Goal: Contribute content

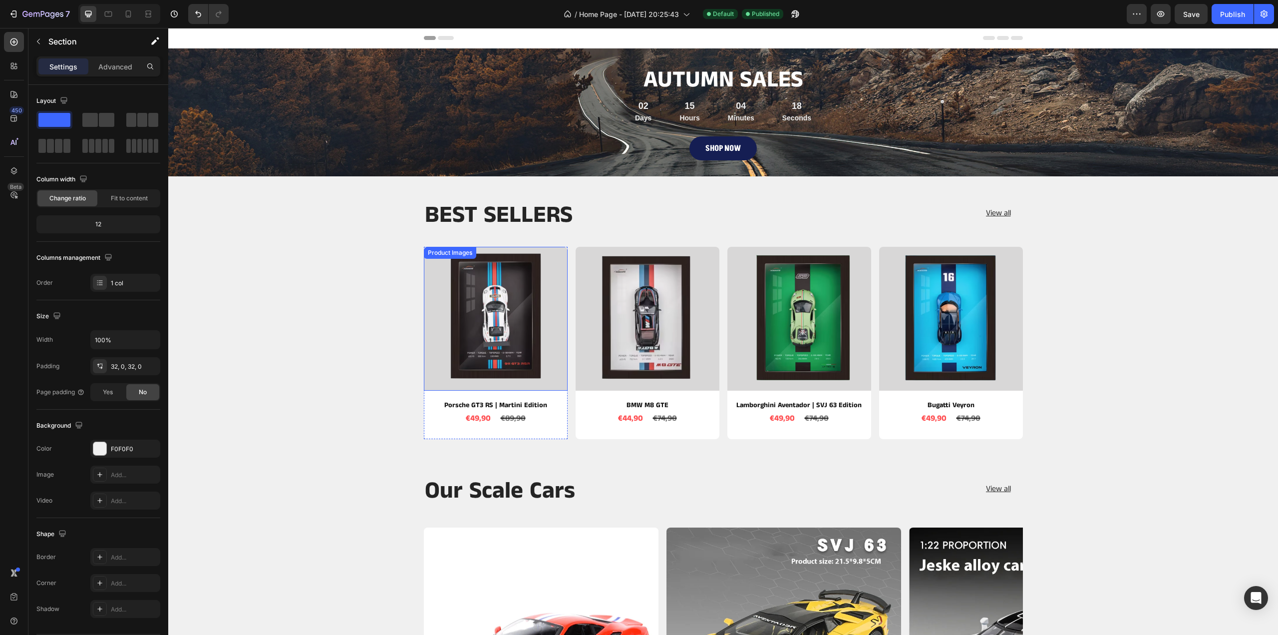
click at [482, 312] on img at bounding box center [496, 319] width 144 height 144
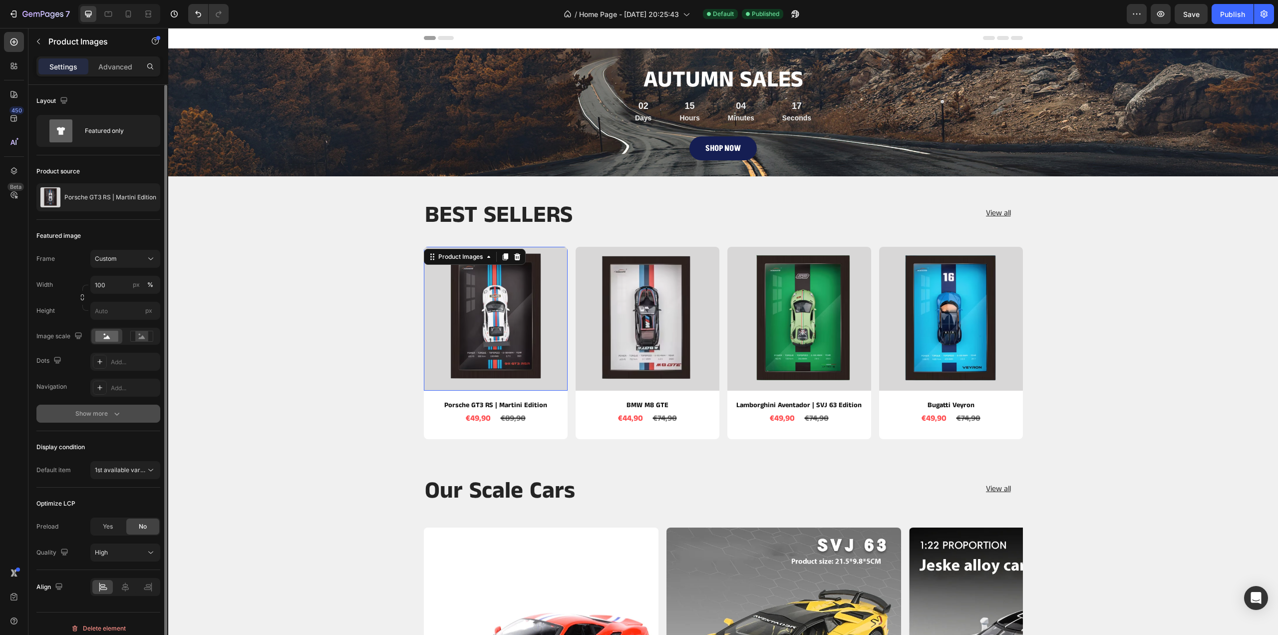
scroll to position [8, 0]
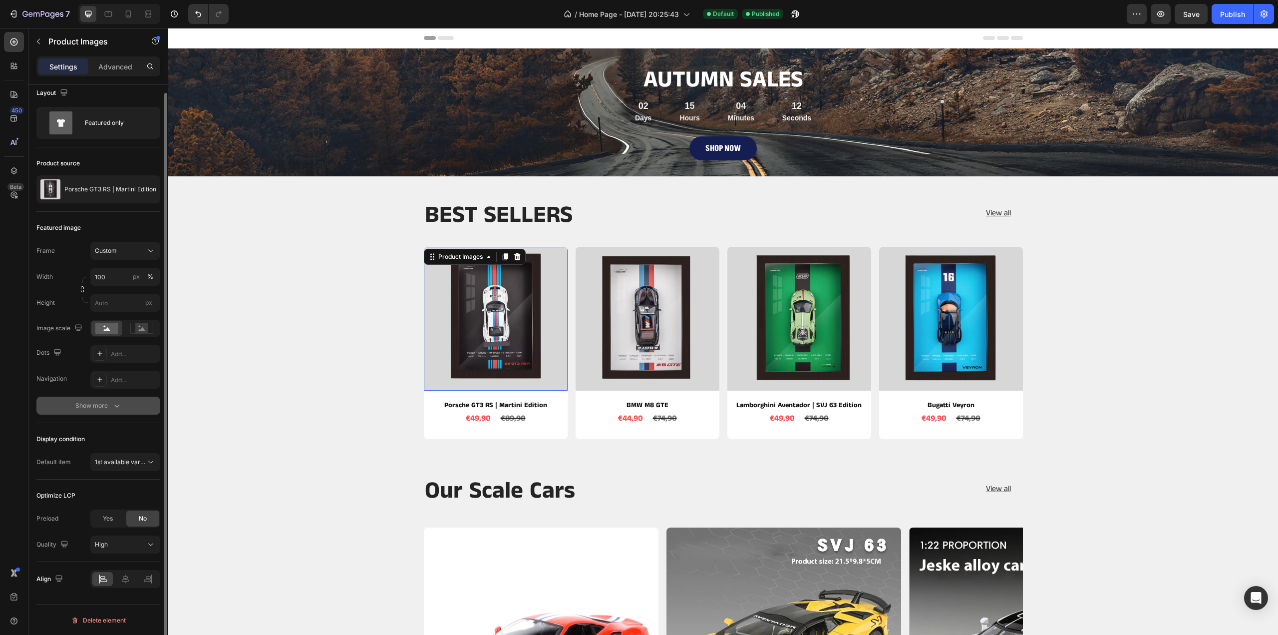
click at [108, 402] on div "Show more" at bounding box center [98, 405] width 46 height 10
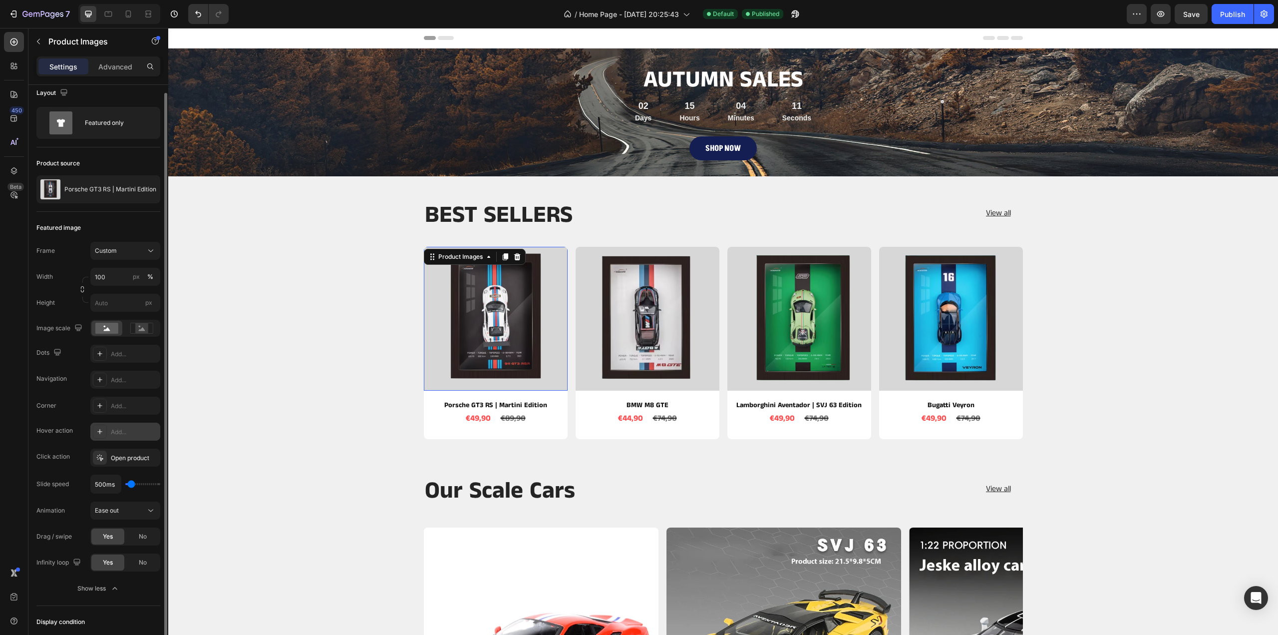
click at [120, 430] on div "Add..." at bounding box center [134, 431] width 47 height 9
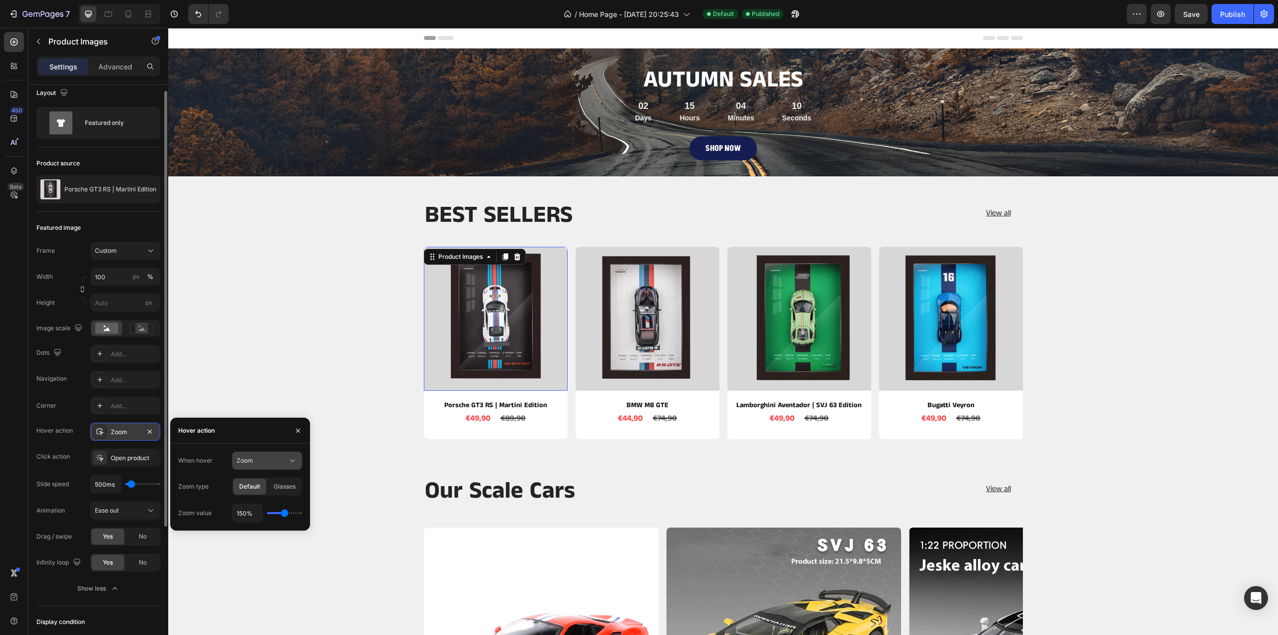
click at [248, 459] on span "Zoom" at bounding box center [245, 459] width 16 height 7
click at [251, 501] on span "Show other image" at bounding box center [262, 503] width 51 height 9
click at [292, 487] on icon "button" at bounding box center [293, 487] width 4 height 2
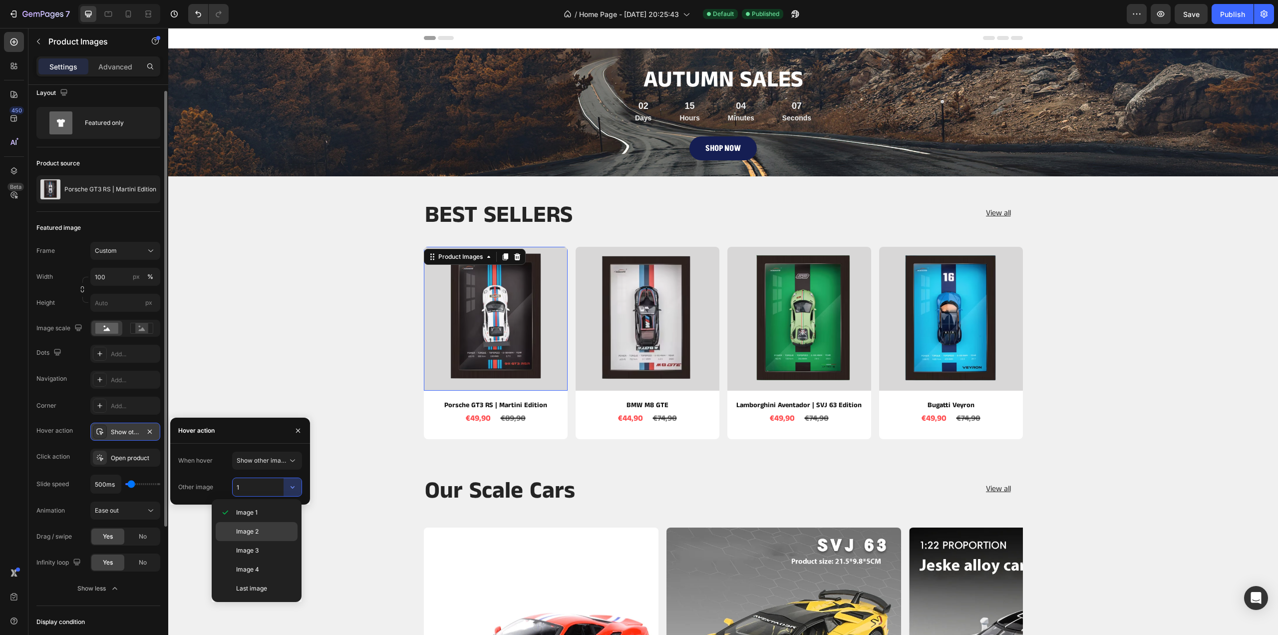
drag, startPoint x: 261, startPoint y: 528, endPoint x: 107, endPoint y: 479, distance: 160.9
click at [261, 528] on p "Image 2" at bounding box center [264, 531] width 57 height 9
type input "2"
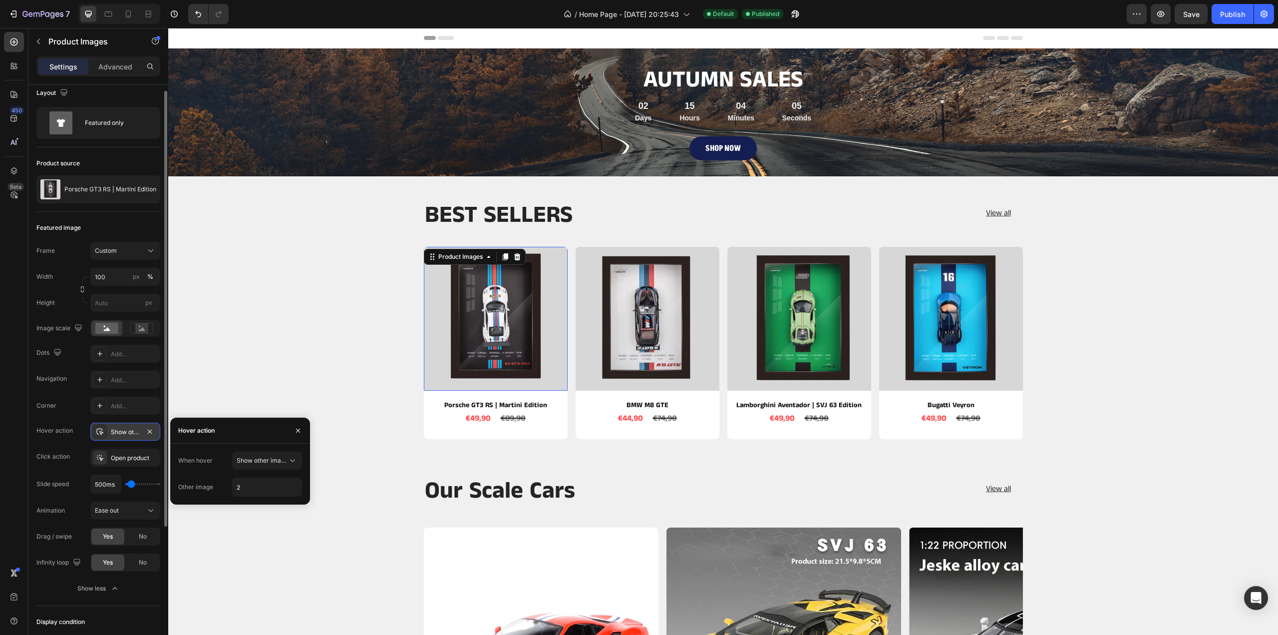
click at [270, 312] on div "BEST SELLERS Heading View all Button Row Product Images 10 Porsche GT3 RS | Mar…" at bounding box center [723, 323] width 1095 height 247
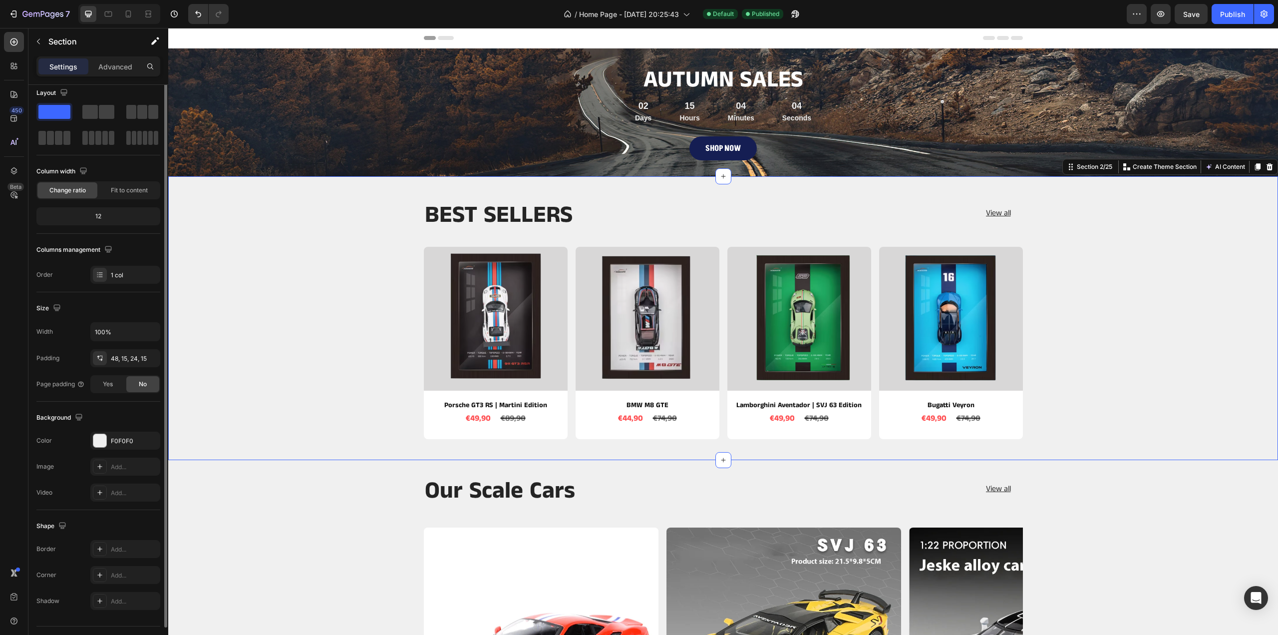
scroll to position [0, 0]
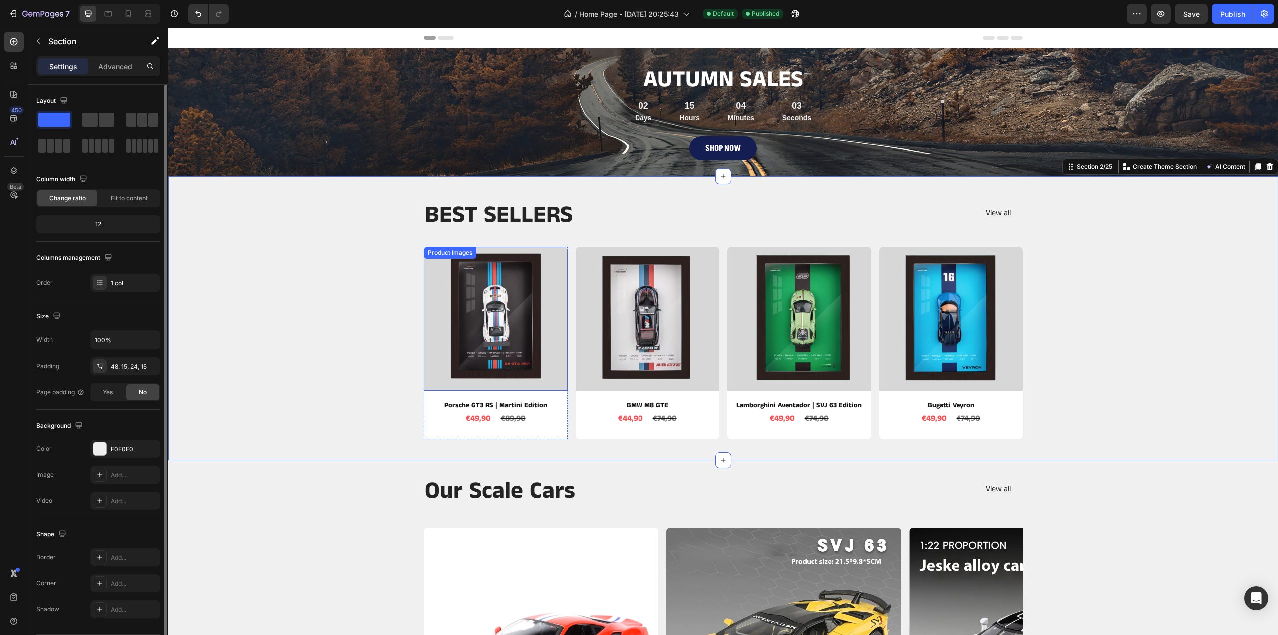
click at [450, 312] on img at bounding box center [496, 319] width 144 height 144
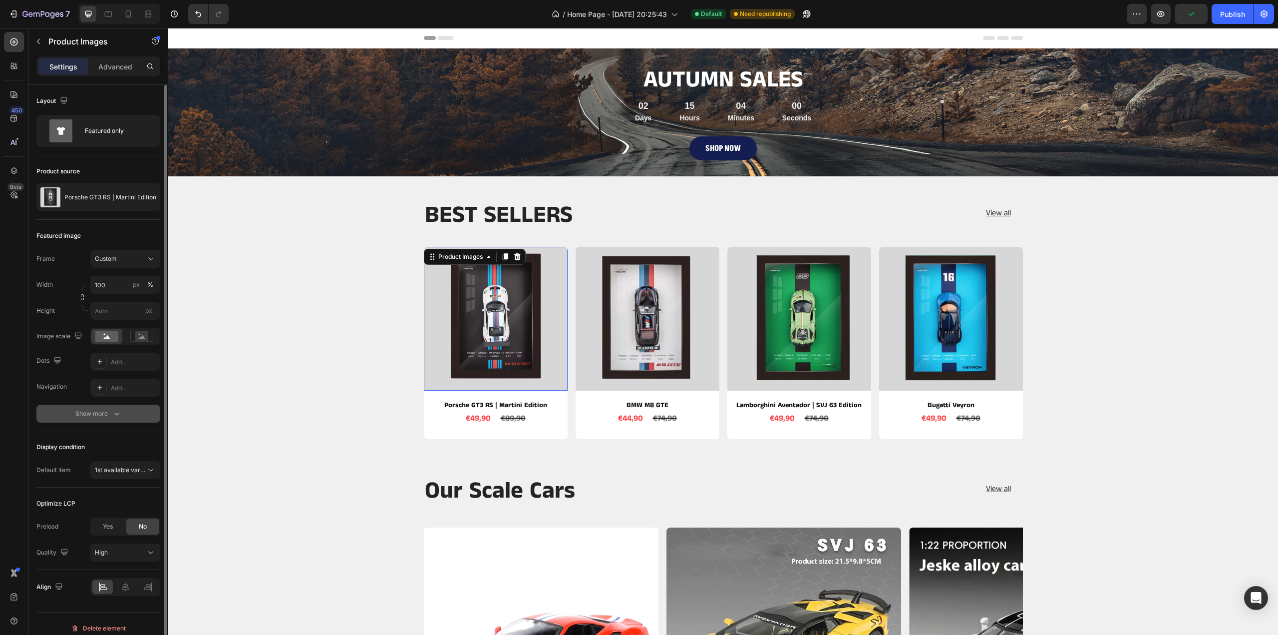
click at [101, 413] on div "Show more" at bounding box center [98, 413] width 46 height 10
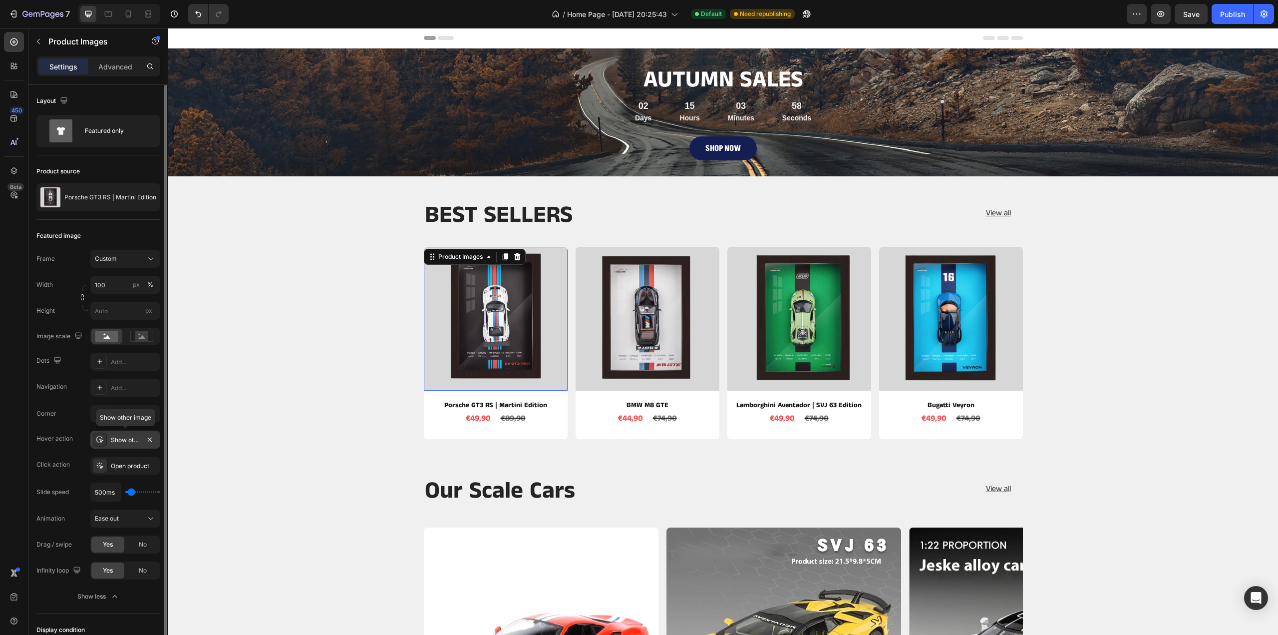
click at [126, 440] on div "Show other image" at bounding box center [125, 439] width 29 height 9
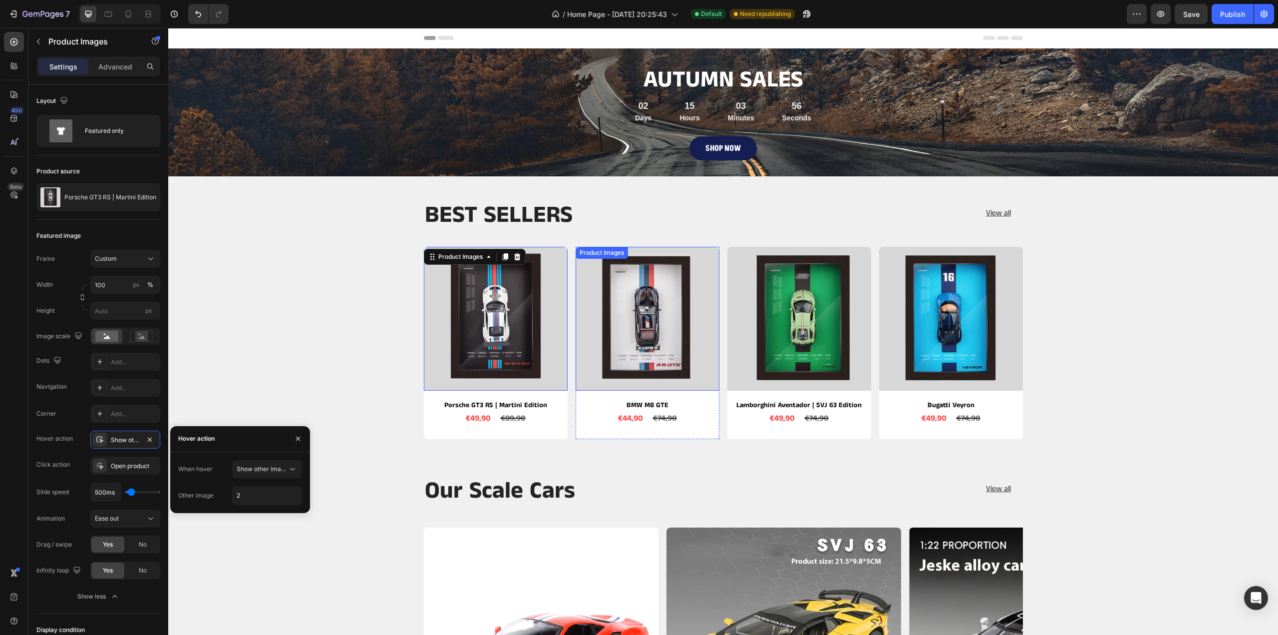
click at [601, 319] on img at bounding box center [648, 319] width 144 height 144
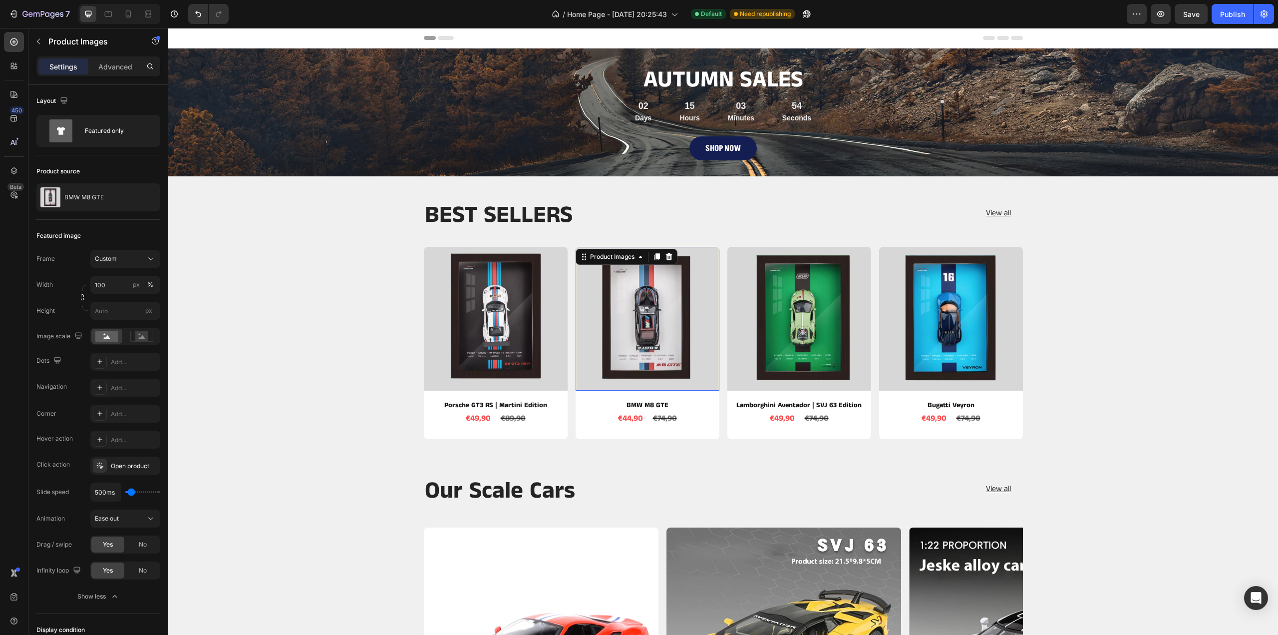
click at [123, 437] on div "Add..." at bounding box center [134, 439] width 47 height 9
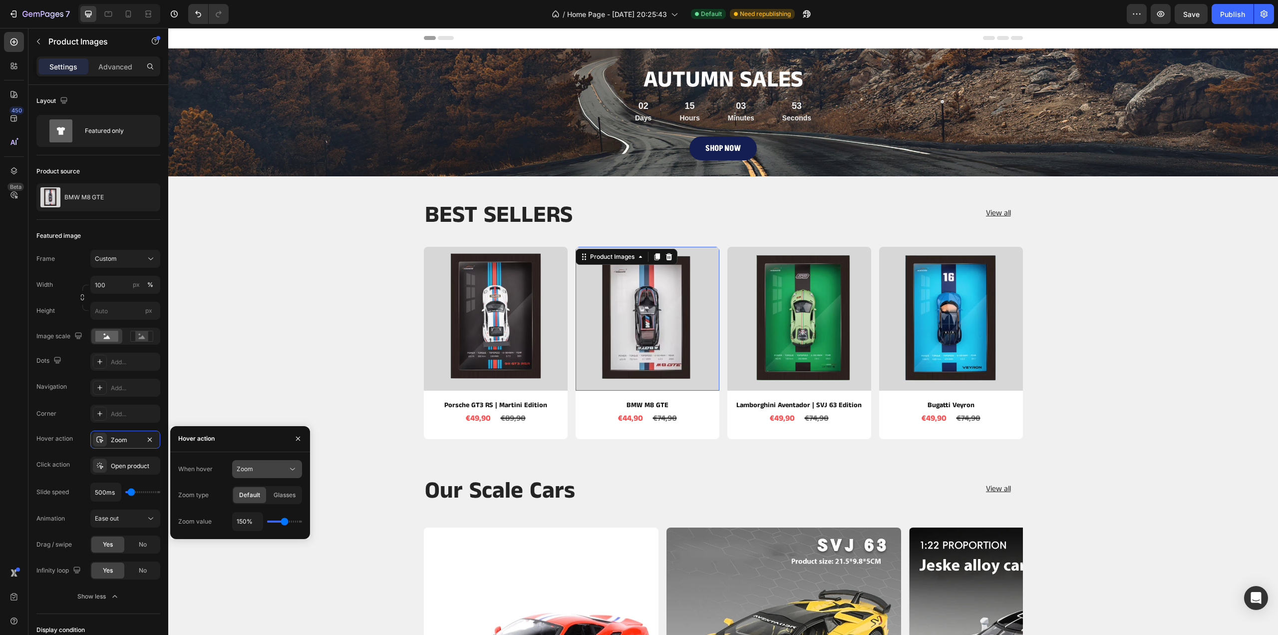
click at [277, 475] on button "Zoom" at bounding box center [267, 469] width 70 height 18
click at [263, 510] on span "Show other image" at bounding box center [262, 512] width 51 height 9
click at [275, 496] on input "1" at bounding box center [267, 495] width 69 height 18
click at [297, 497] on icon "button" at bounding box center [293, 495] width 10 height 10
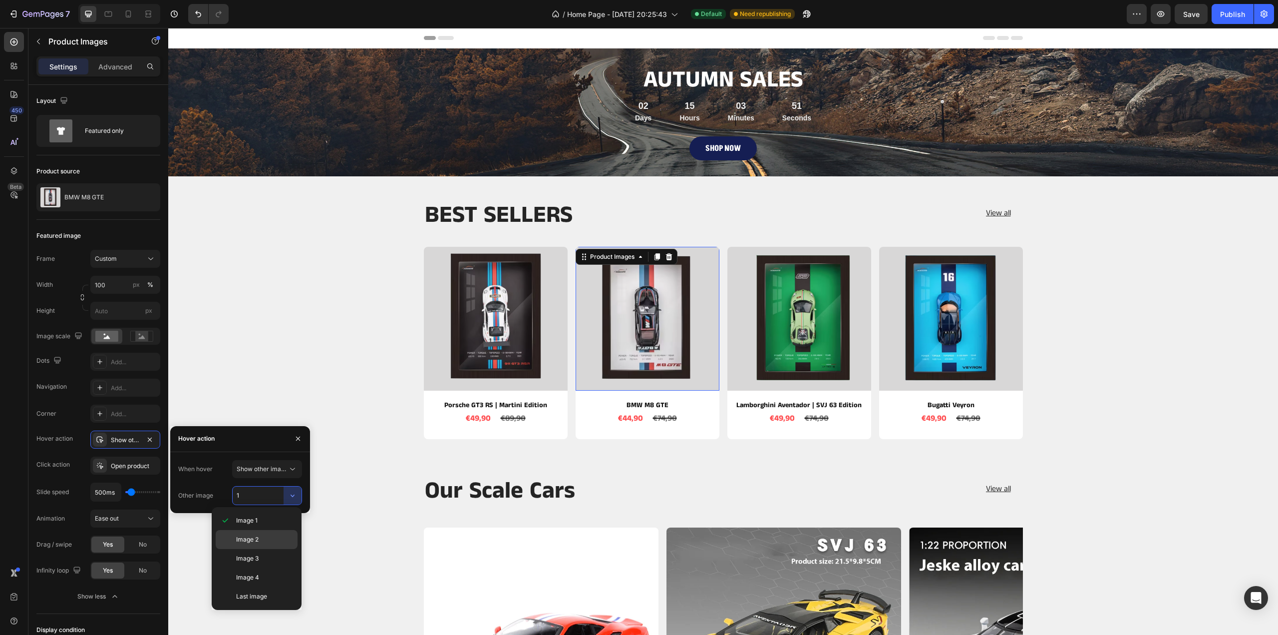
click at [262, 536] on p "Image 2" at bounding box center [264, 539] width 57 height 9
type input "2"
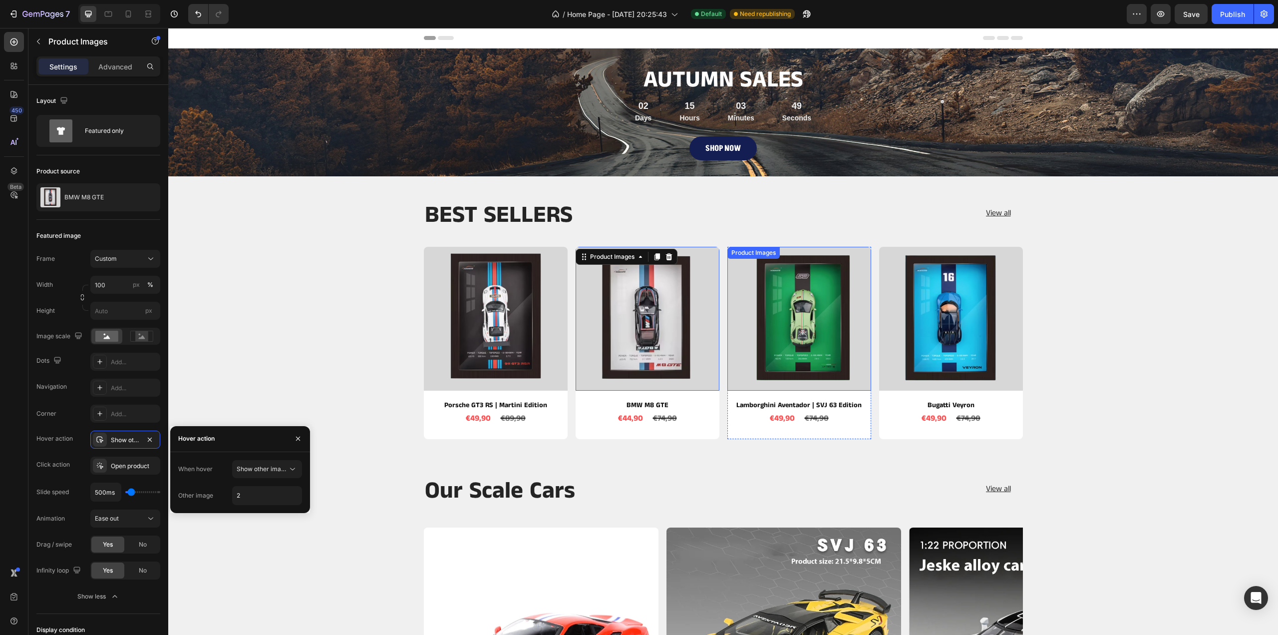
click at [801, 336] on img at bounding box center [799, 319] width 144 height 144
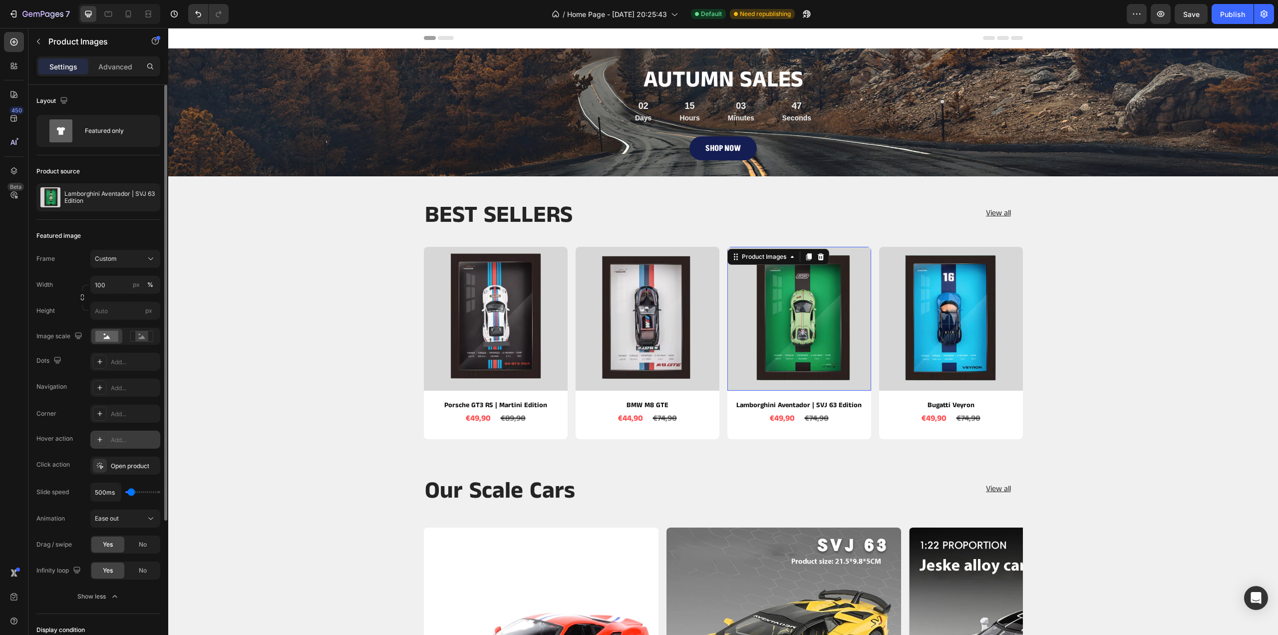
click at [119, 438] on div "Add..." at bounding box center [134, 439] width 47 height 9
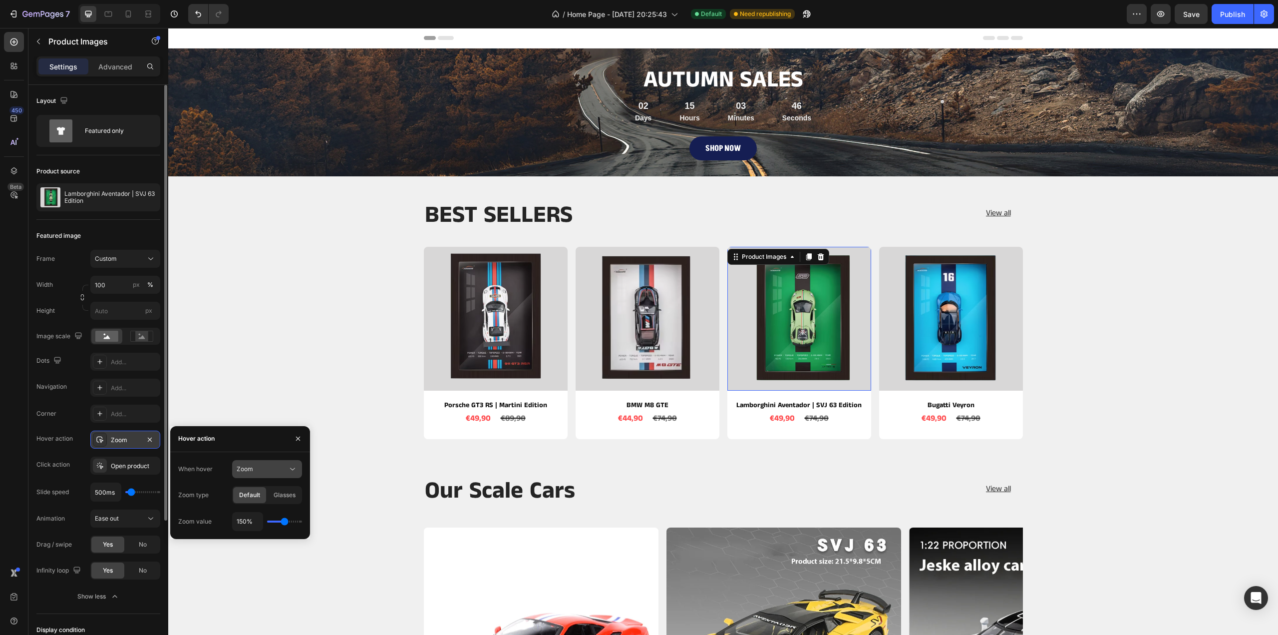
click at [273, 475] on button "Zoom" at bounding box center [267, 469] width 70 height 18
click at [261, 508] on span "Show other image" at bounding box center [262, 512] width 51 height 9
click at [280, 467] on span "Show other image" at bounding box center [262, 468] width 51 height 7
click at [280, 462] on button "Show other image" at bounding box center [267, 469] width 70 height 18
click at [276, 506] on div "When hover Show other image Other image 1" at bounding box center [240, 482] width 140 height 61
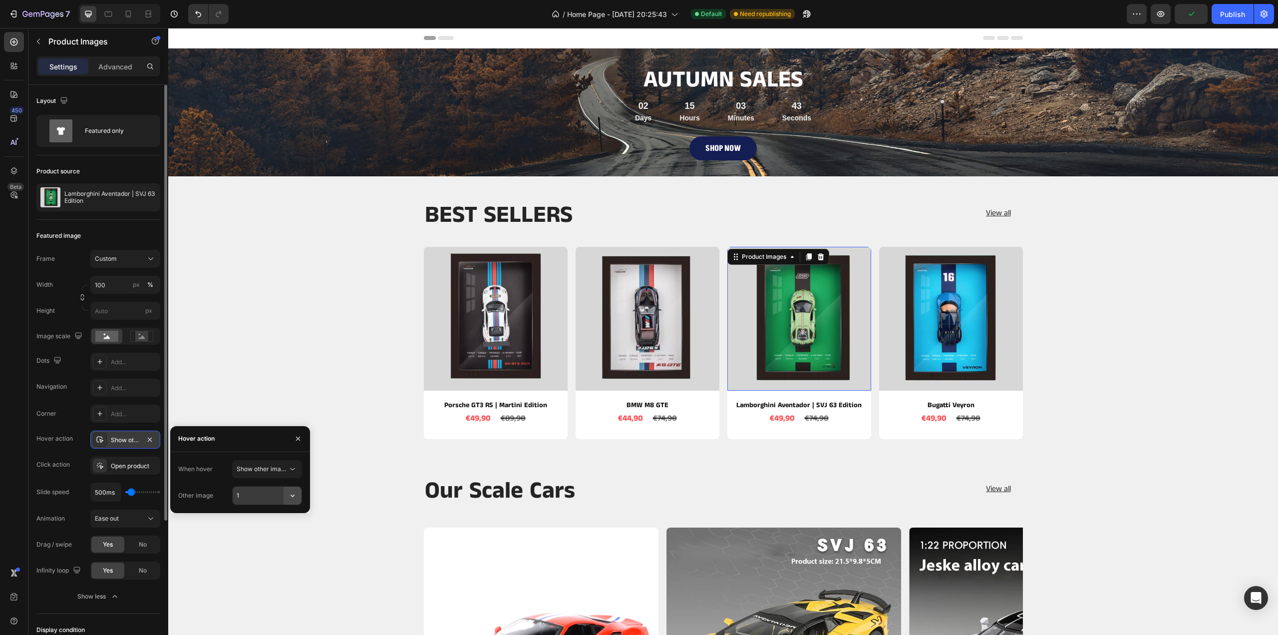
click at [297, 496] on icon "button" at bounding box center [293, 495] width 10 height 10
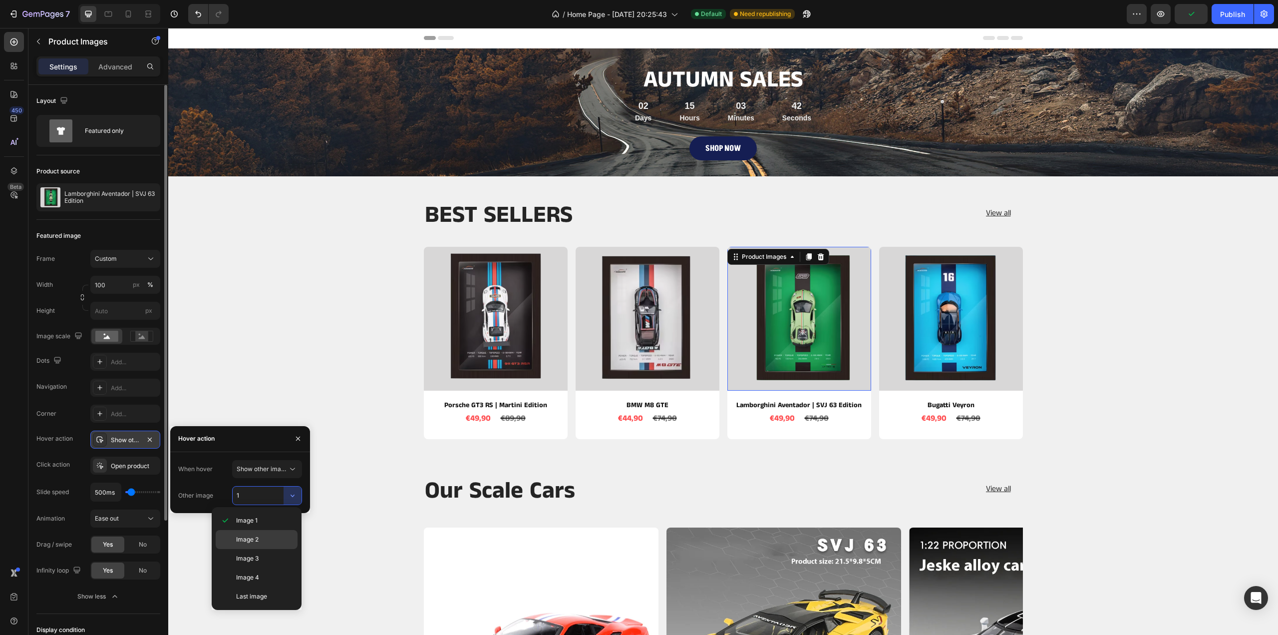
click at [270, 539] on p "Image 2" at bounding box center [264, 539] width 57 height 9
type input "2"
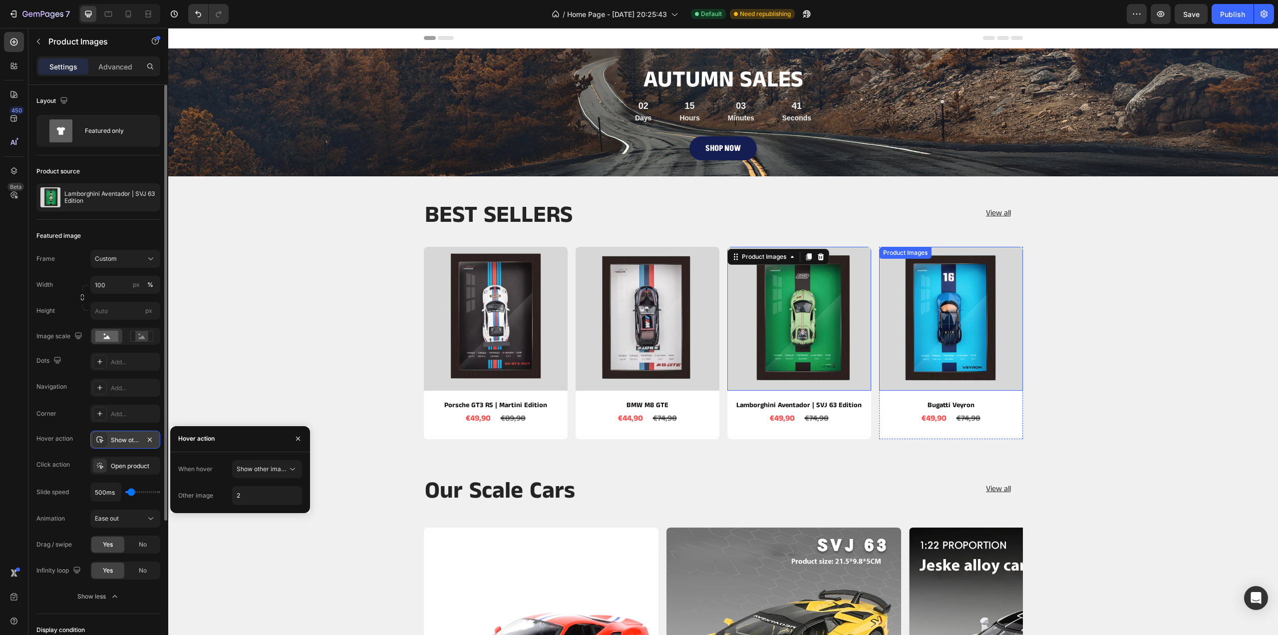
click at [977, 317] on img at bounding box center [951, 319] width 144 height 144
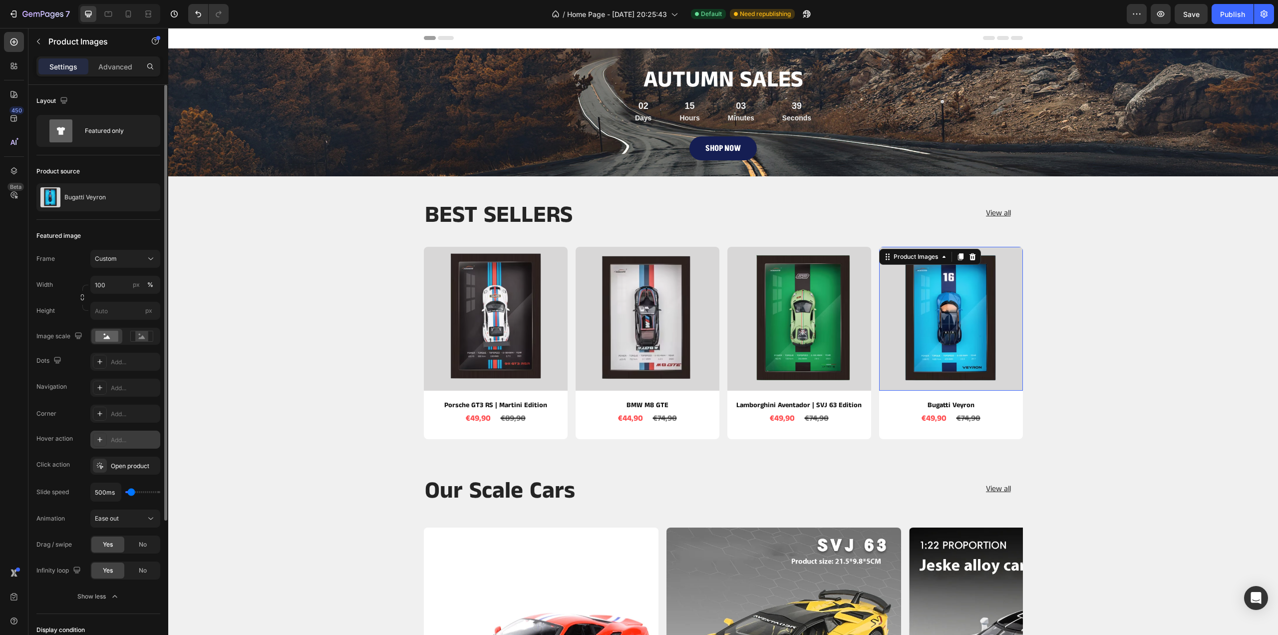
click at [100, 438] on icon at bounding box center [99, 439] width 5 height 5
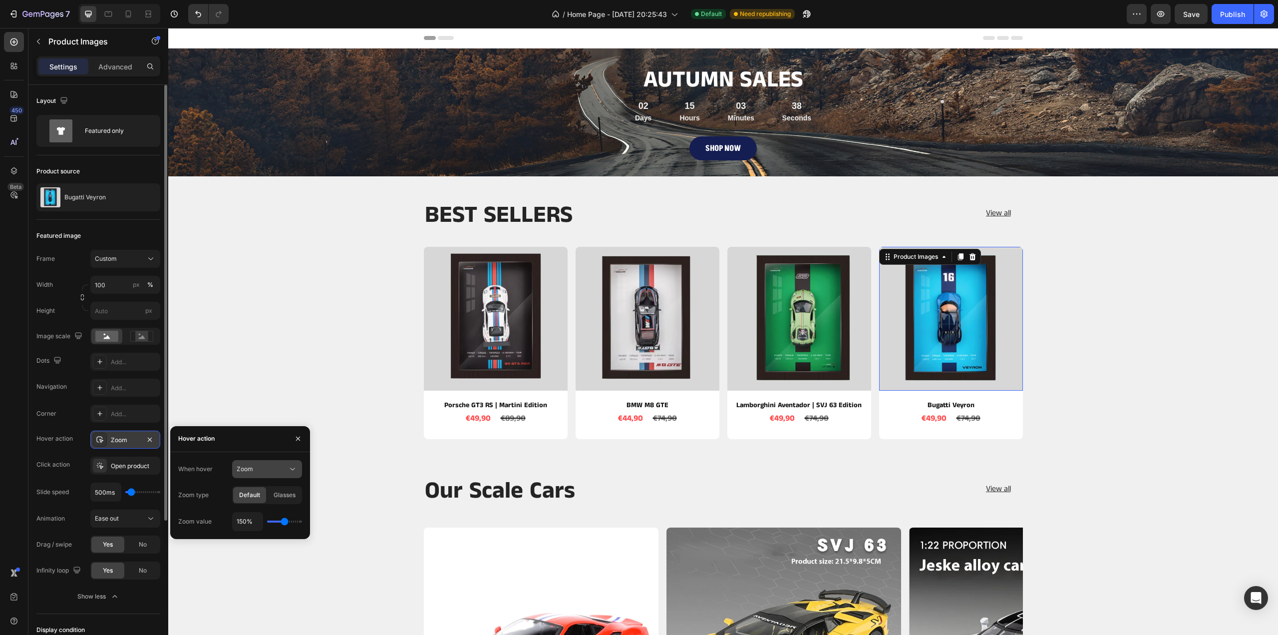
click at [261, 462] on button "Zoom" at bounding box center [267, 469] width 70 height 18
click at [253, 511] on span "Show other image" at bounding box center [262, 512] width 51 height 9
click at [266, 491] on input "1" at bounding box center [267, 495] width 69 height 18
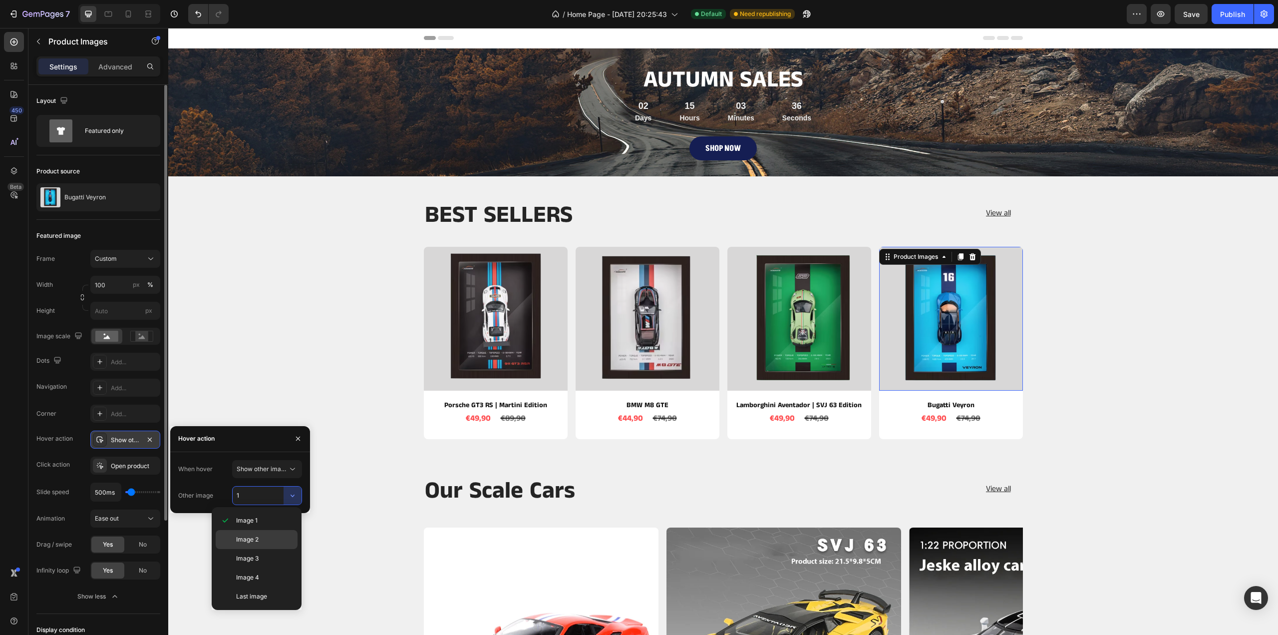
click at [273, 538] on p "Image 2" at bounding box center [264, 539] width 57 height 9
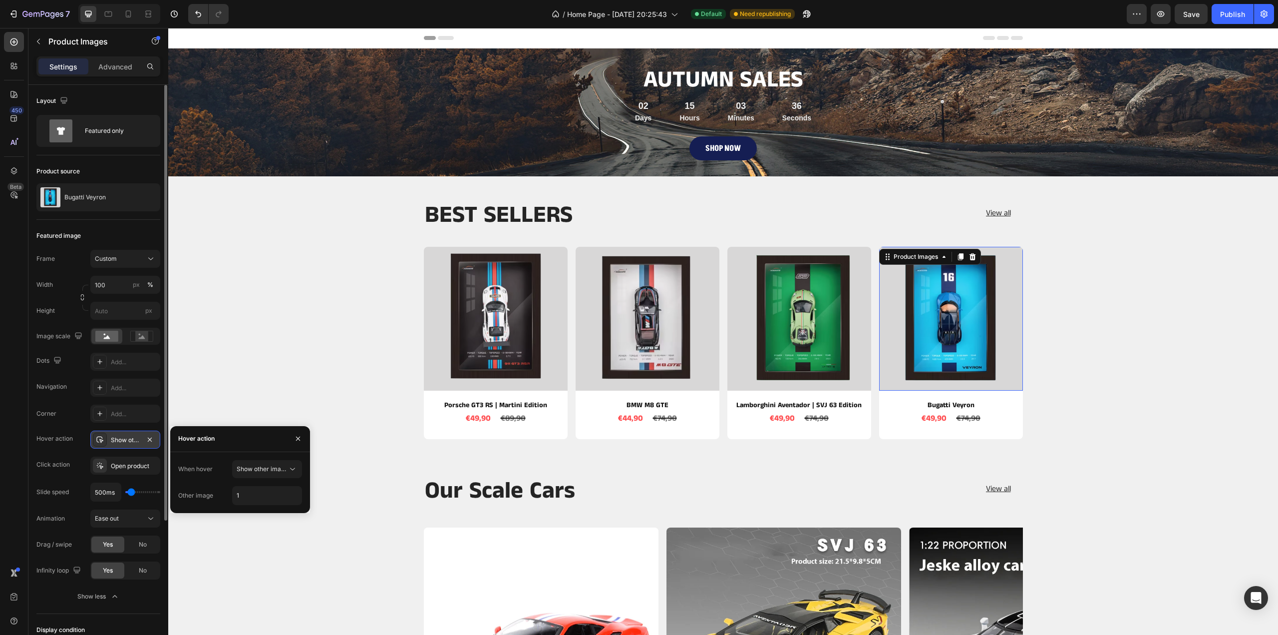
type input "2"
click at [1136, 278] on div "BEST SELLERS Heading View all Button Row Product Images Porsche GT3 RS | Martin…" at bounding box center [723, 323] width 1095 height 247
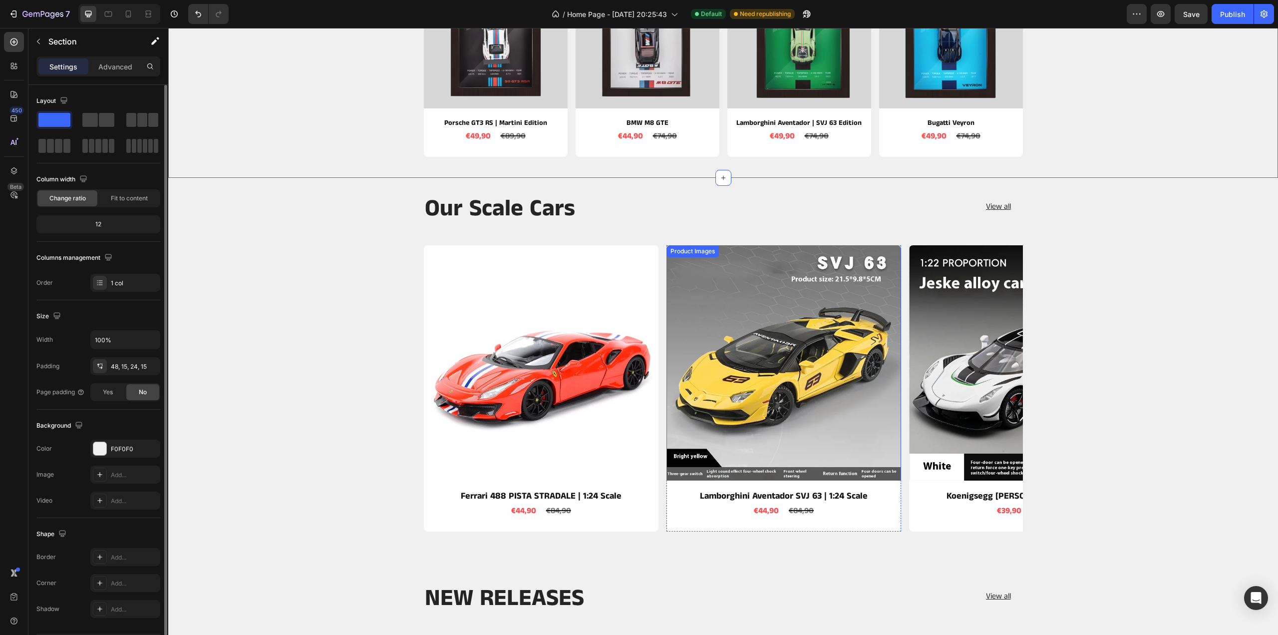
scroll to position [349, 0]
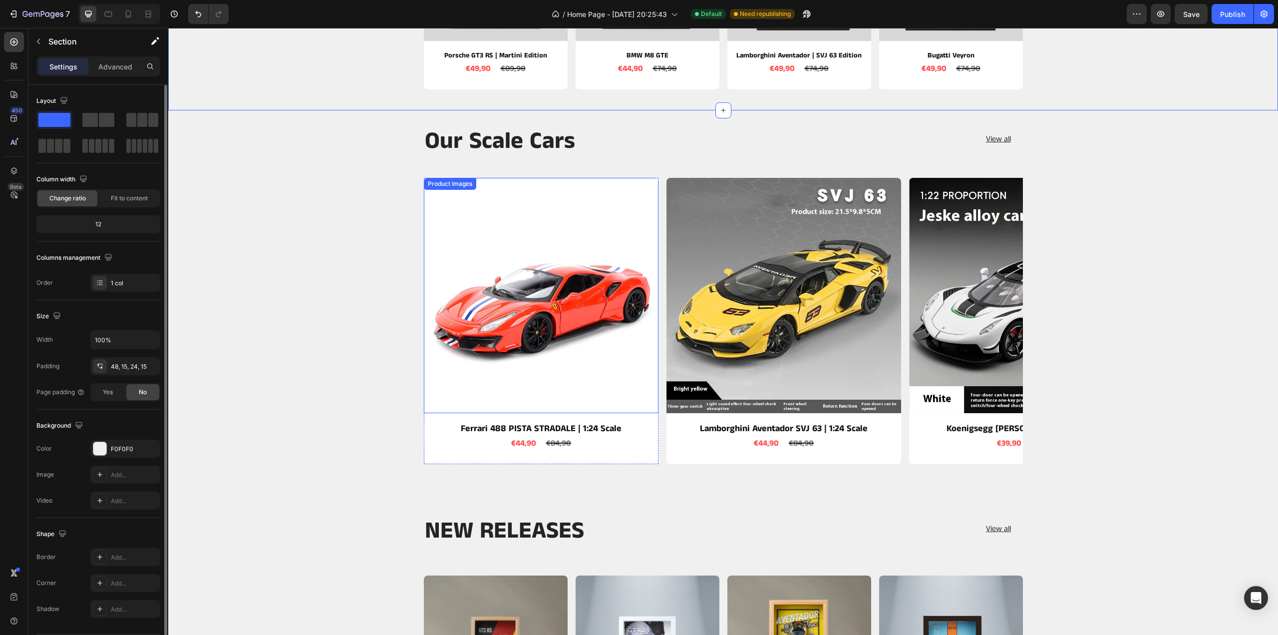
click at [558, 321] on img at bounding box center [541, 295] width 235 height 235
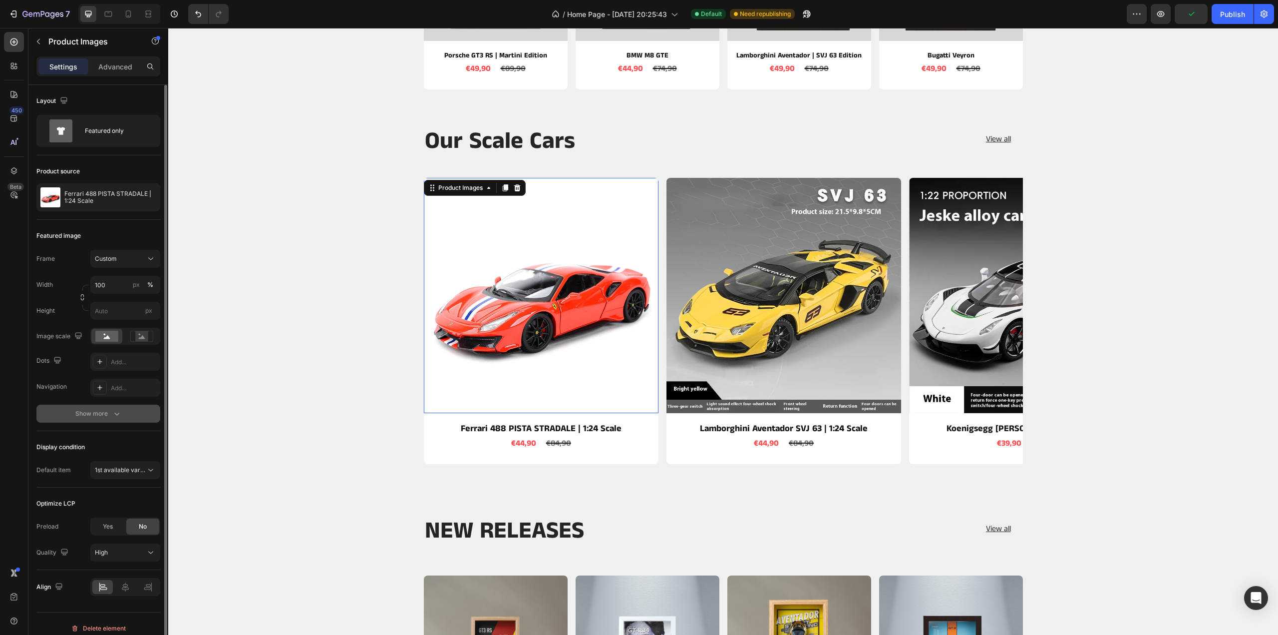
click at [100, 407] on button "Show more" at bounding box center [98, 413] width 124 height 18
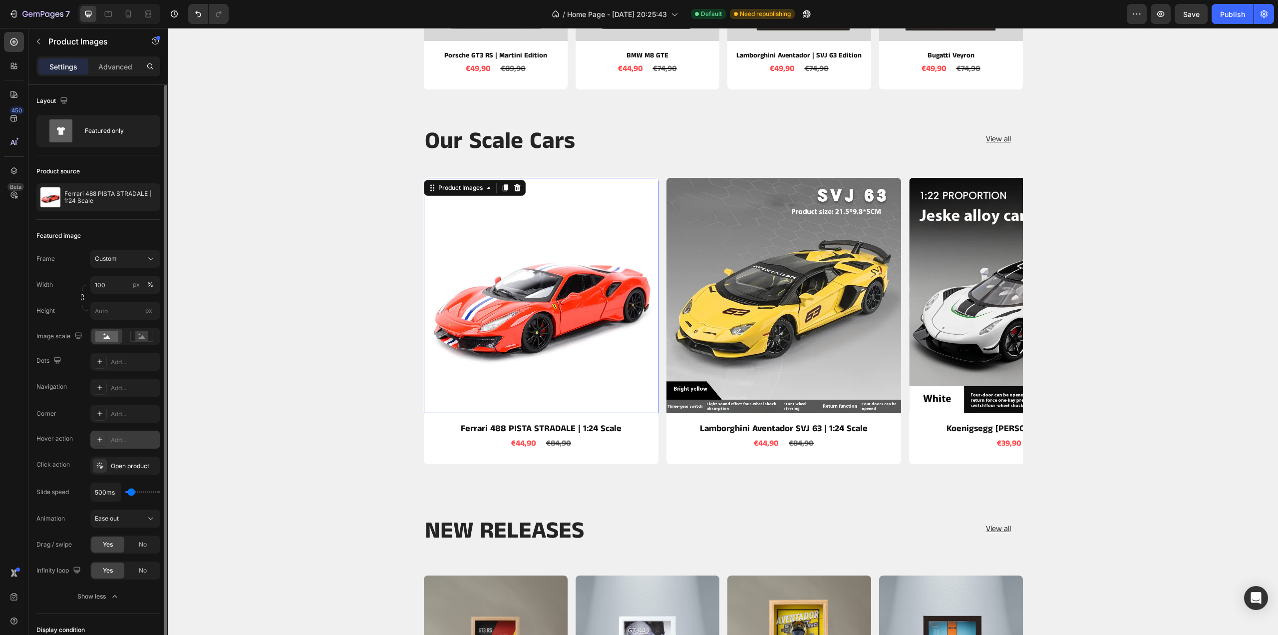
click at [132, 441] on div "Add..." at bounding box center [134, 439] width 47 height 9
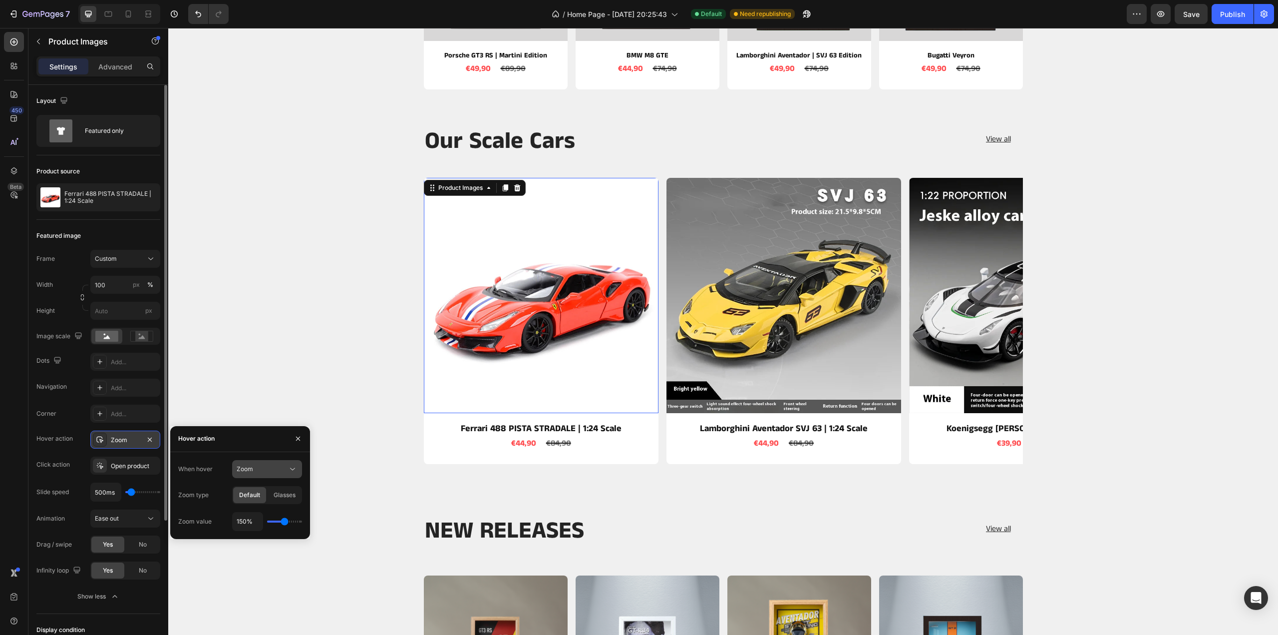
click at [264, 472] on div "Zoom" at bounding box center [262, 468] width 51 height 9
click at [251, 511] on span "Show other image" at bounding box center [262, 512] width 51 height 9
click at [261, 491] on input "1" at bounding box center [267, 495] width 69 height 18
click at [290, 496] on icon "button" at bounding box center [293, 495] width 10 height 10
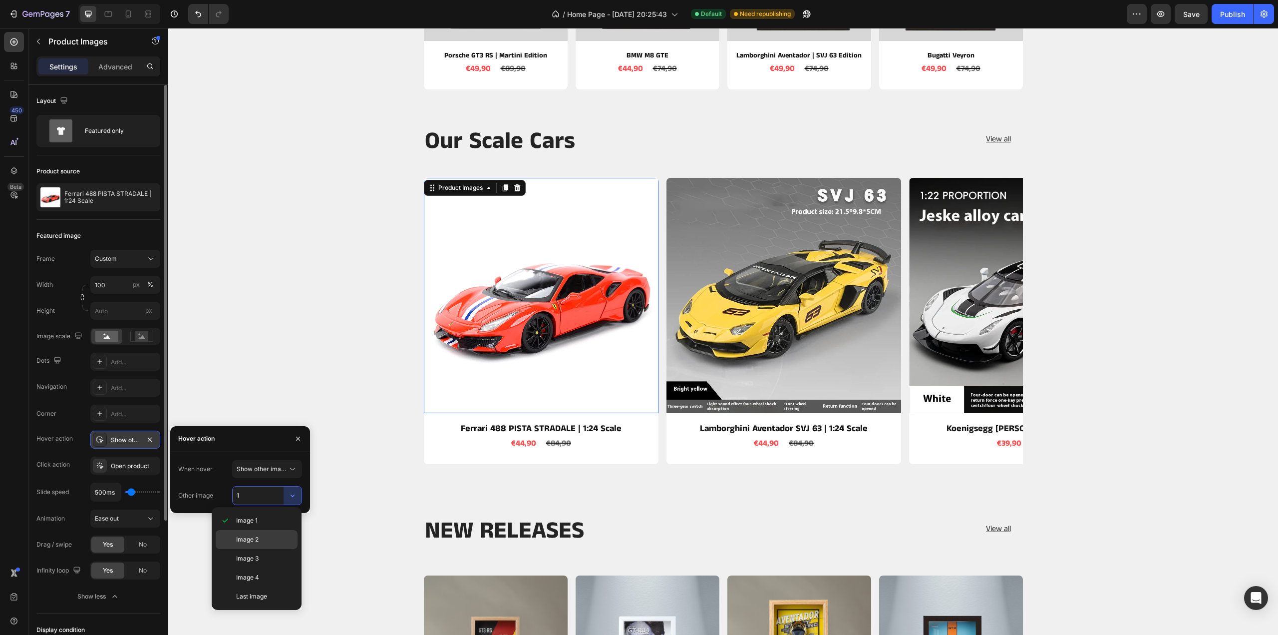
click at [262, 537] on p "Image 2" at bounding box center [264, 539] width 57 height 9
type input "2"
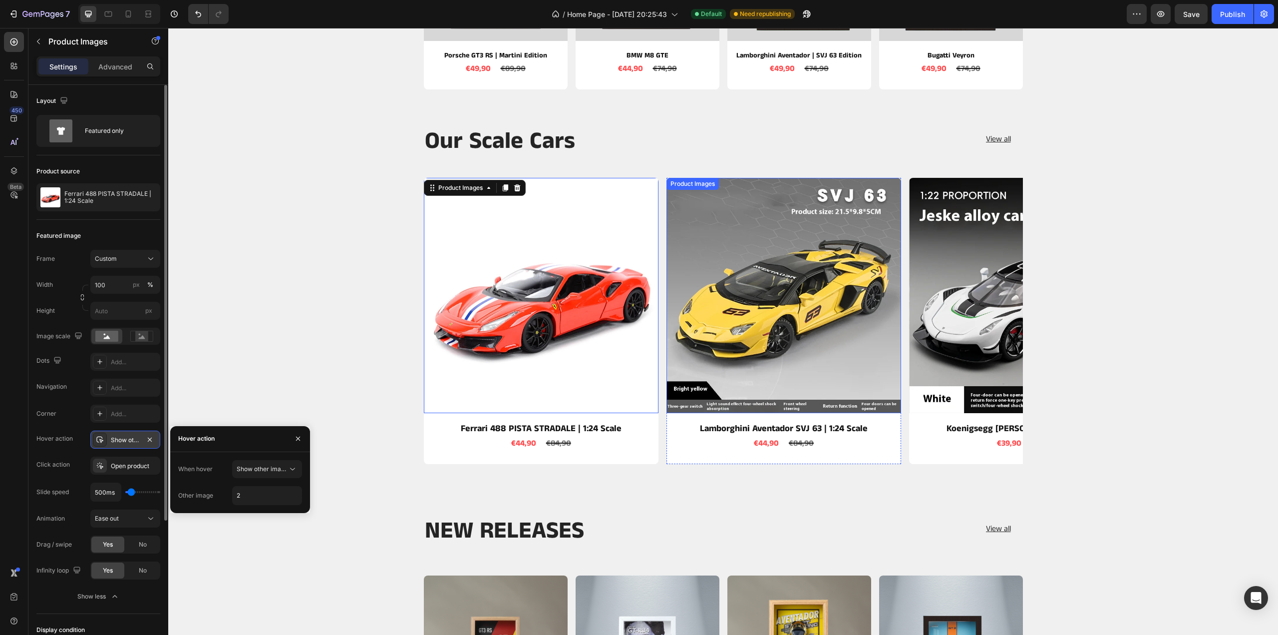
scroll to position [150, 0]
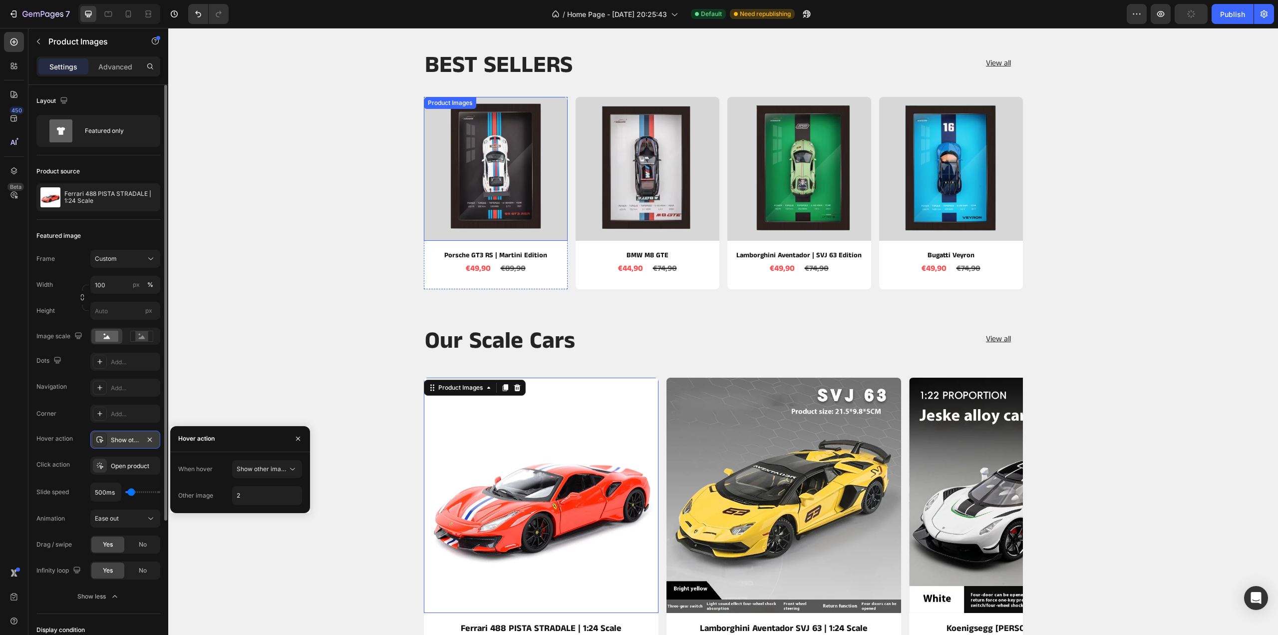
click at [524, 188] on img at bounding box center [496, 169] width 144 height 144
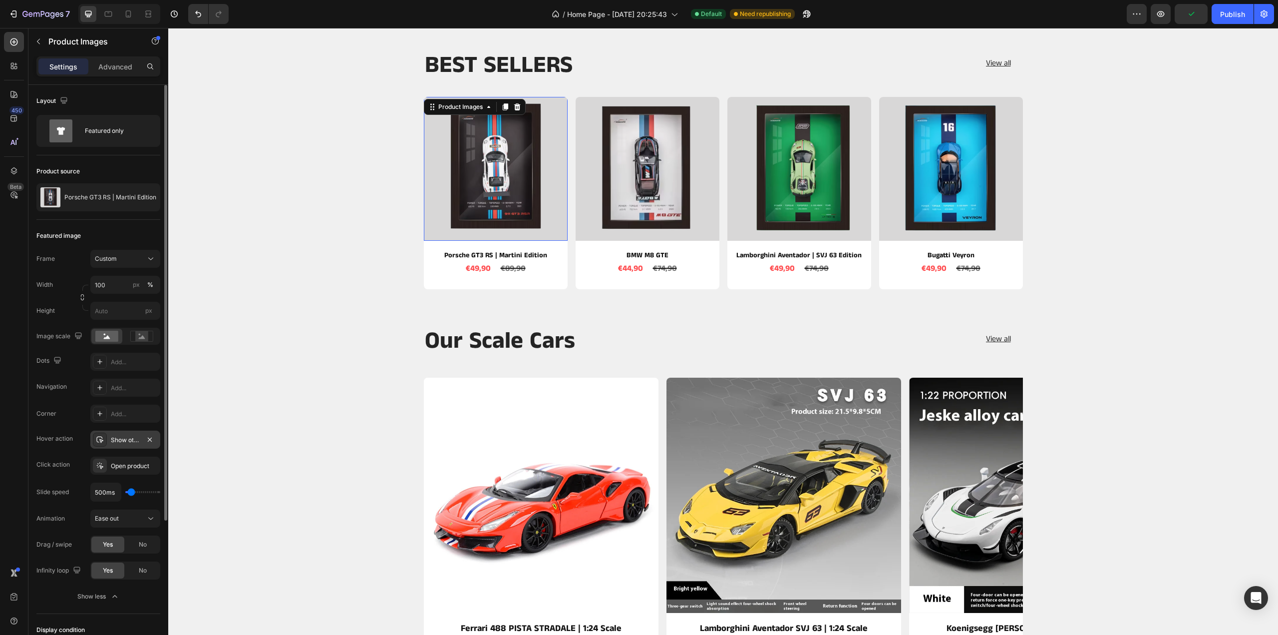
click at [119, 441] on div "Show other image" at bounding box center [125, 439] width 29 height 9
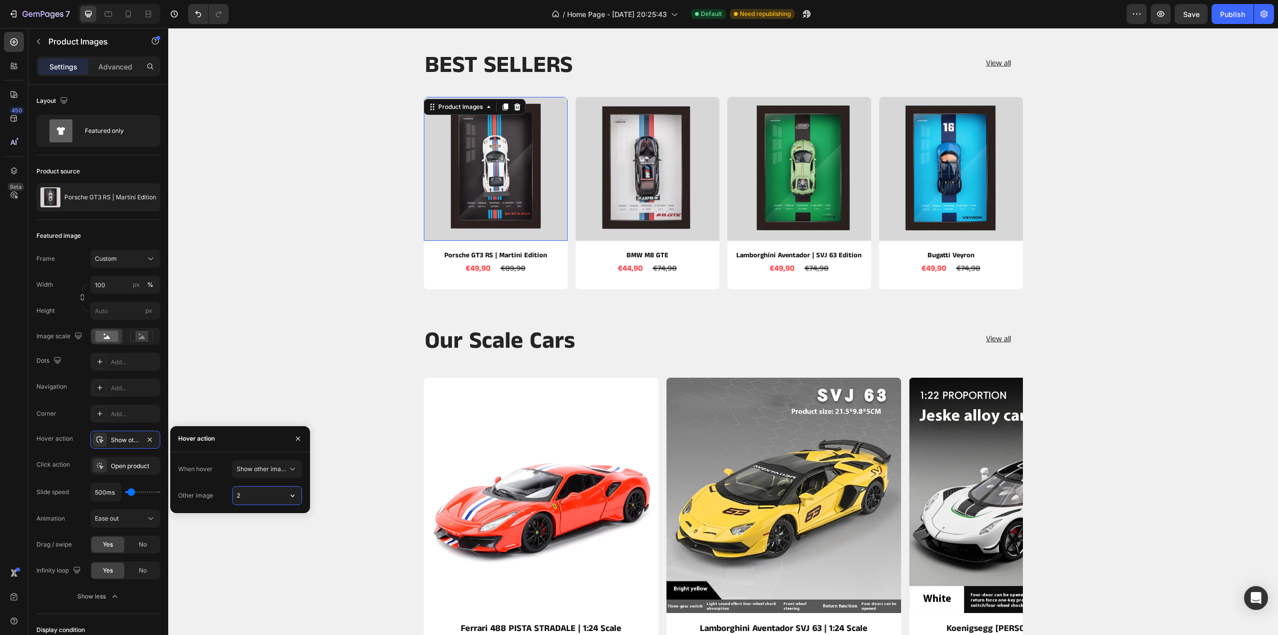
click at [262, 496] on input "2" at bounding box center [267, 495] width 69 height 18
click at [290, 497] on icon "button" at bounding box center [293, 495] width 10 height 10
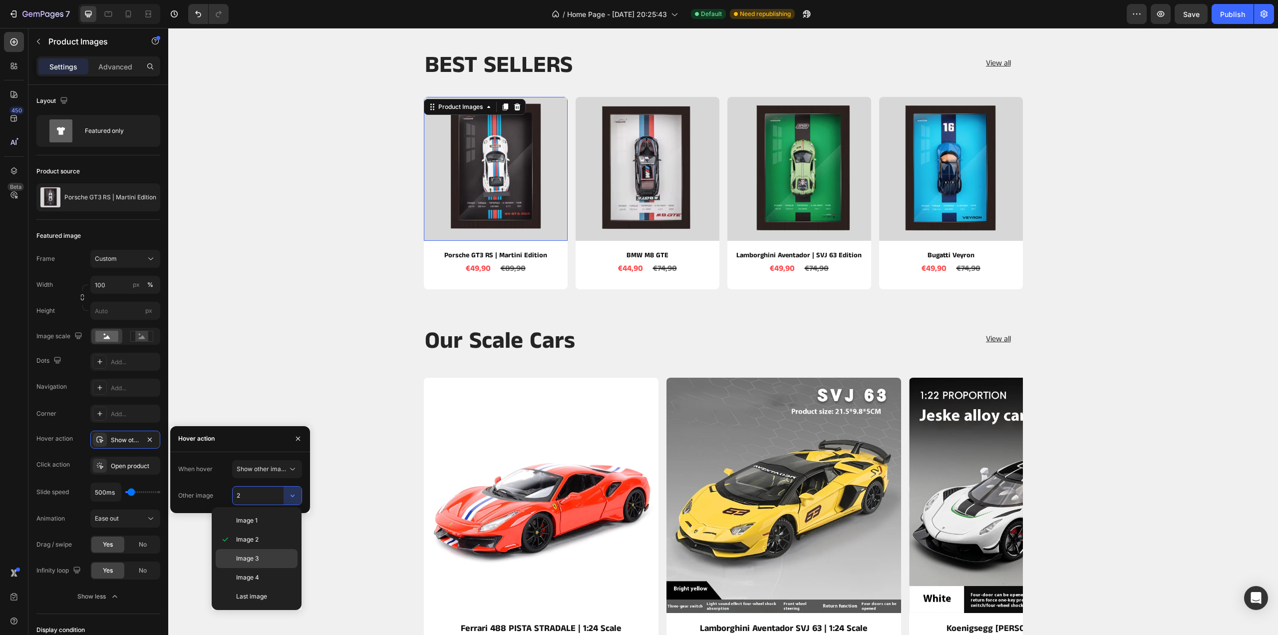
click at [260, 553] on div "Image 3" at bounding box center [257, 558] width 82 height 19
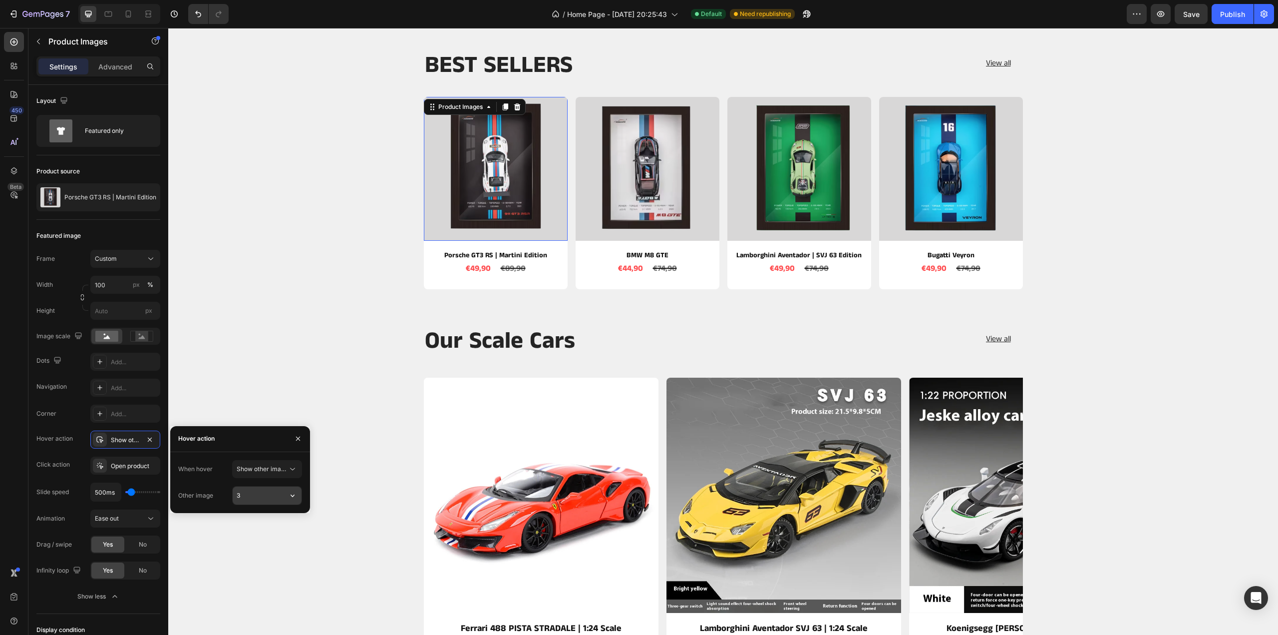
click at [264, 498] on input "3" at bounding box center [267, 495] width 69 height 18
click at [301, 491] on button "button" at bounding box center [293, 495] width 18 height 18
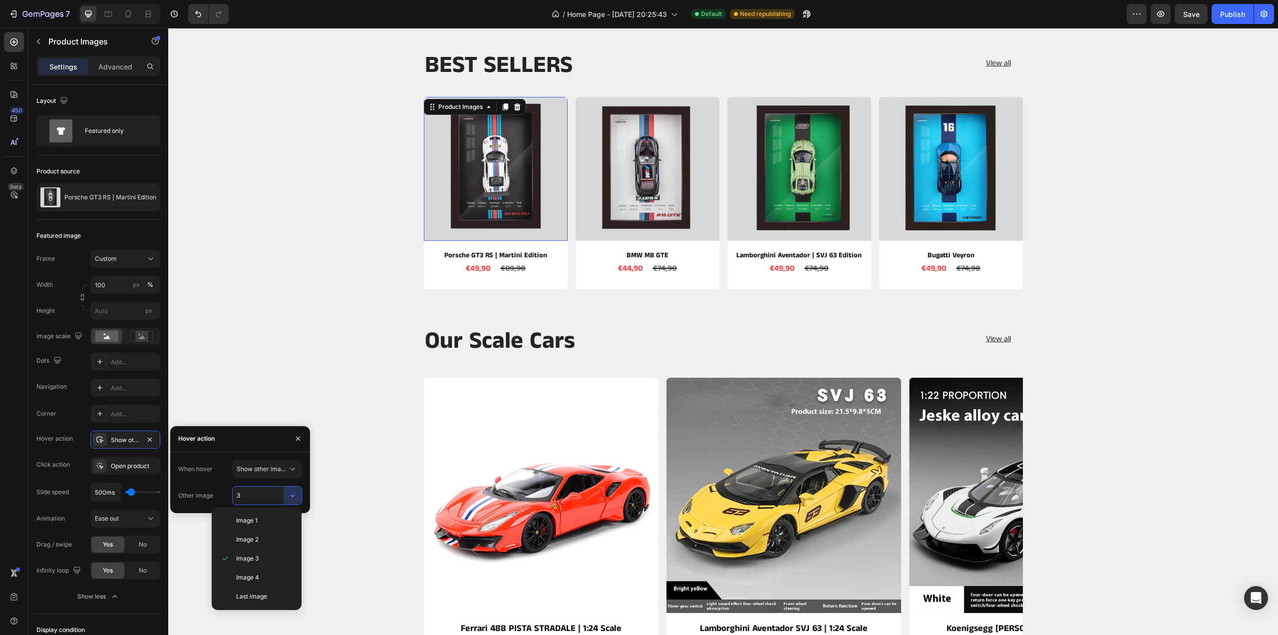
click at [267, 534] on div "Image 2" at bounding box center [257, 539] width 82 height 19
type input "2"
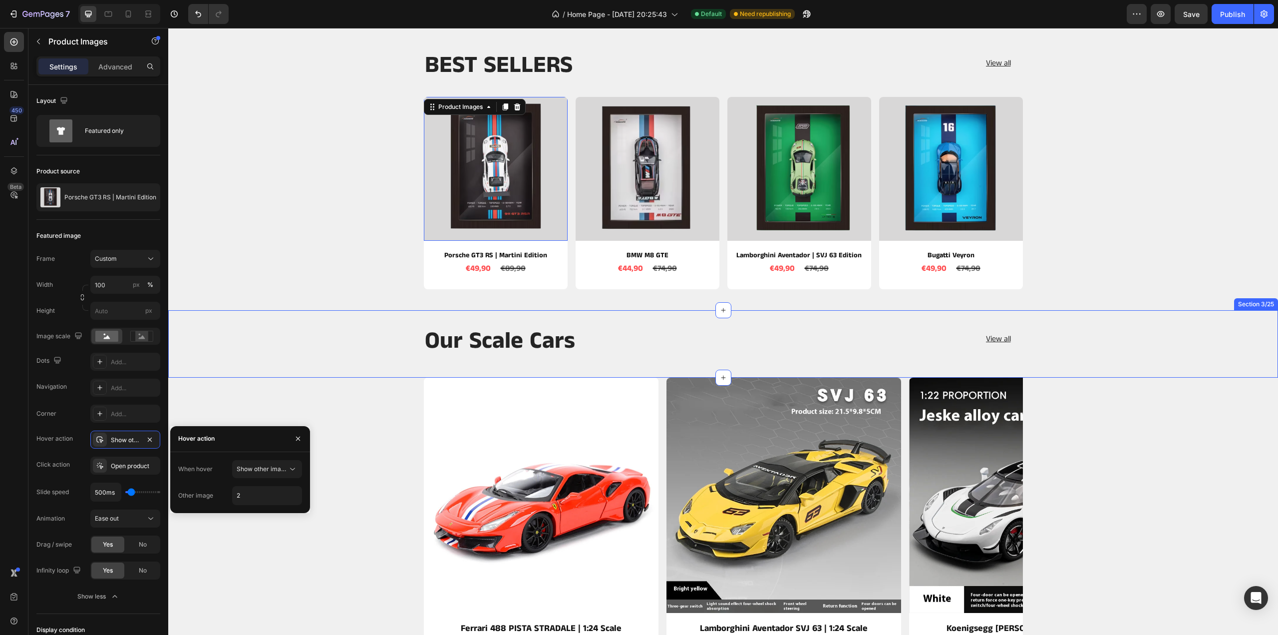
click at [314, 330] on div "Our Scale Cars Heading View all Button Row" at bounding box center [723, 343] width 1110 height 35
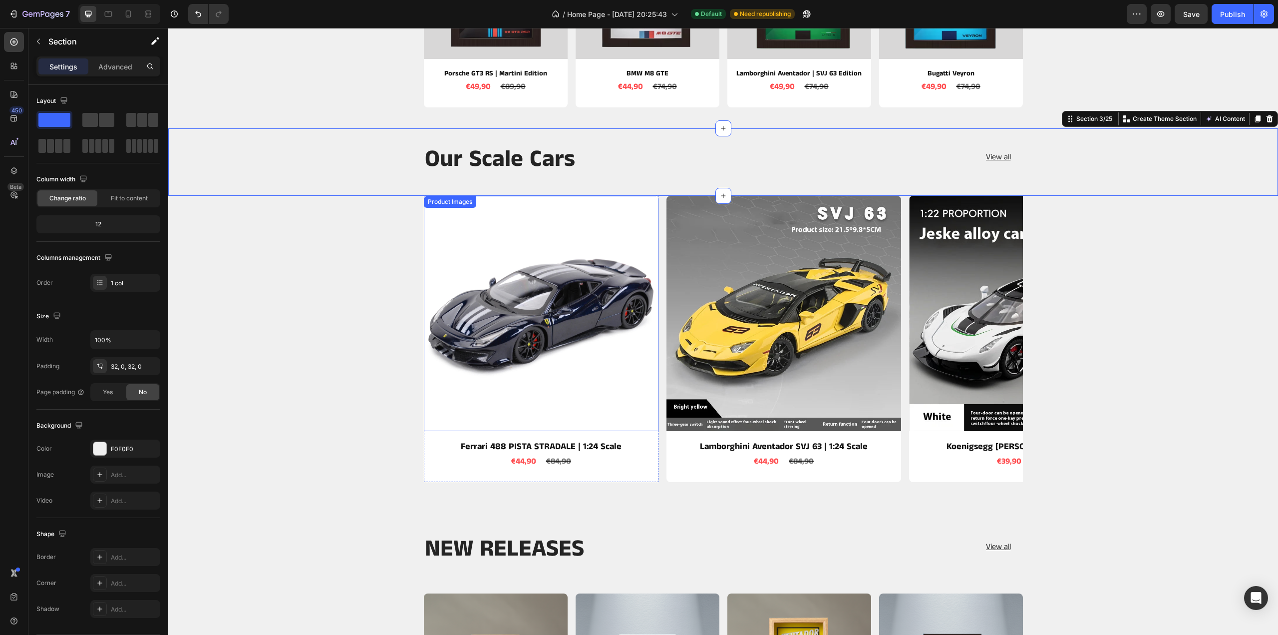
scroll to position [349, 0]
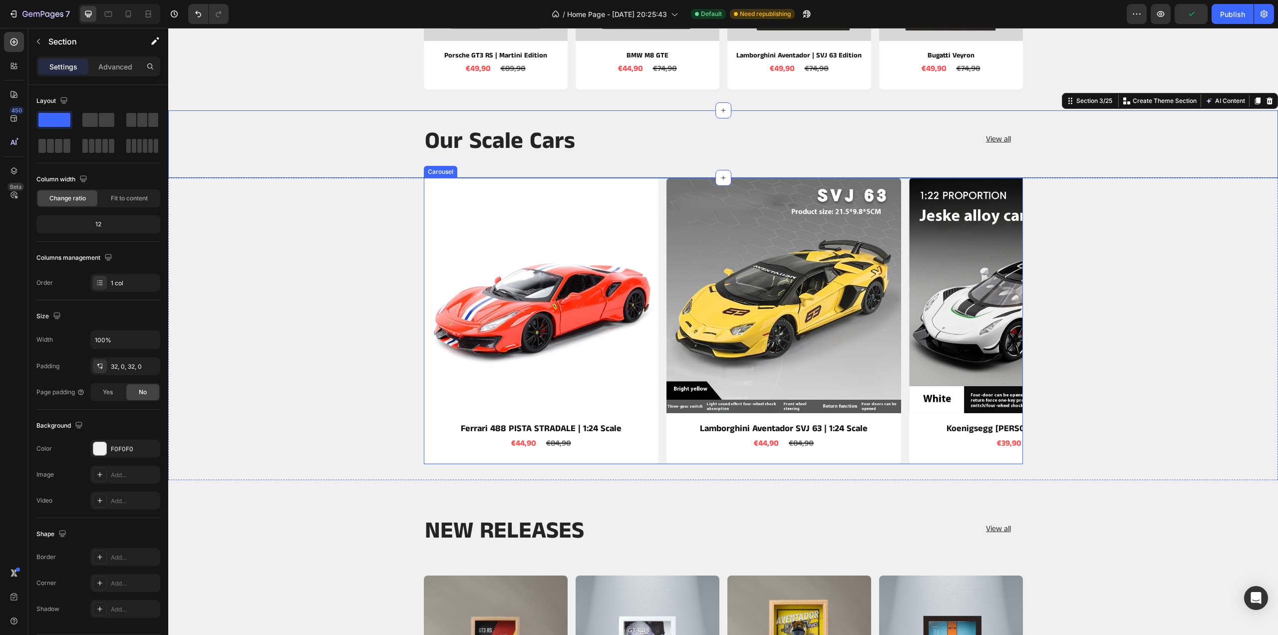
click at [989, 320] on icon "Carousel Next Arrow" at bounding box center [994, 320] width 19 height 19
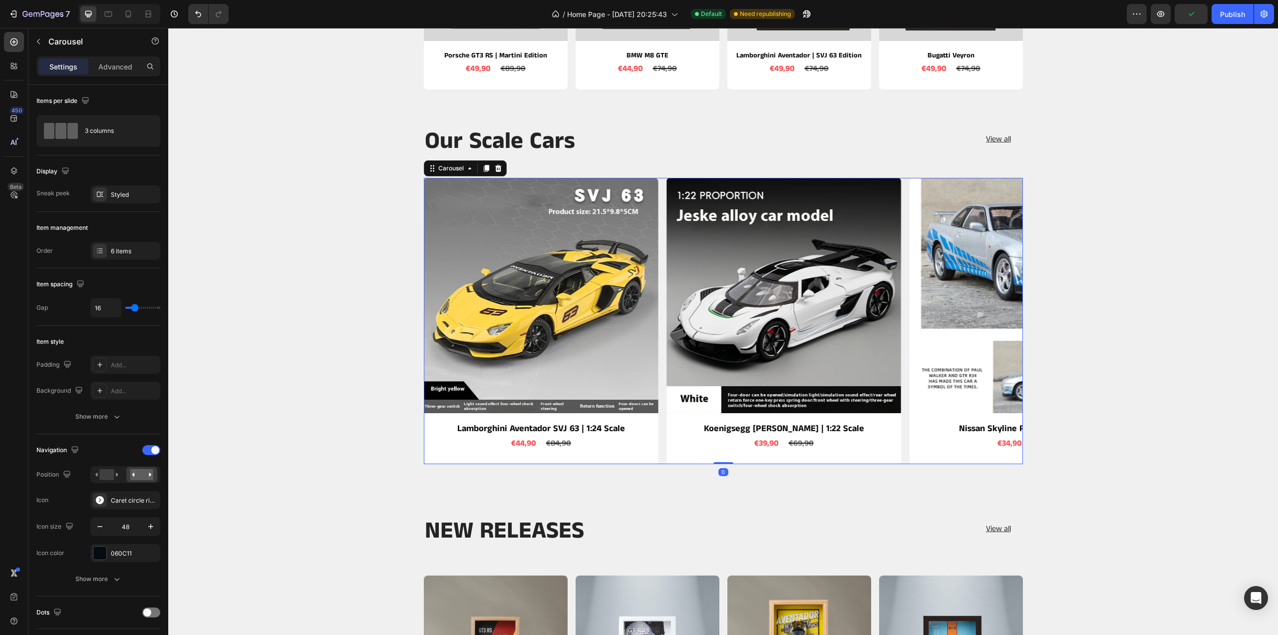
click at [990, 320] on icon "Carousel Next Arrow" at bounding box center [994, 320] width 19 height 19
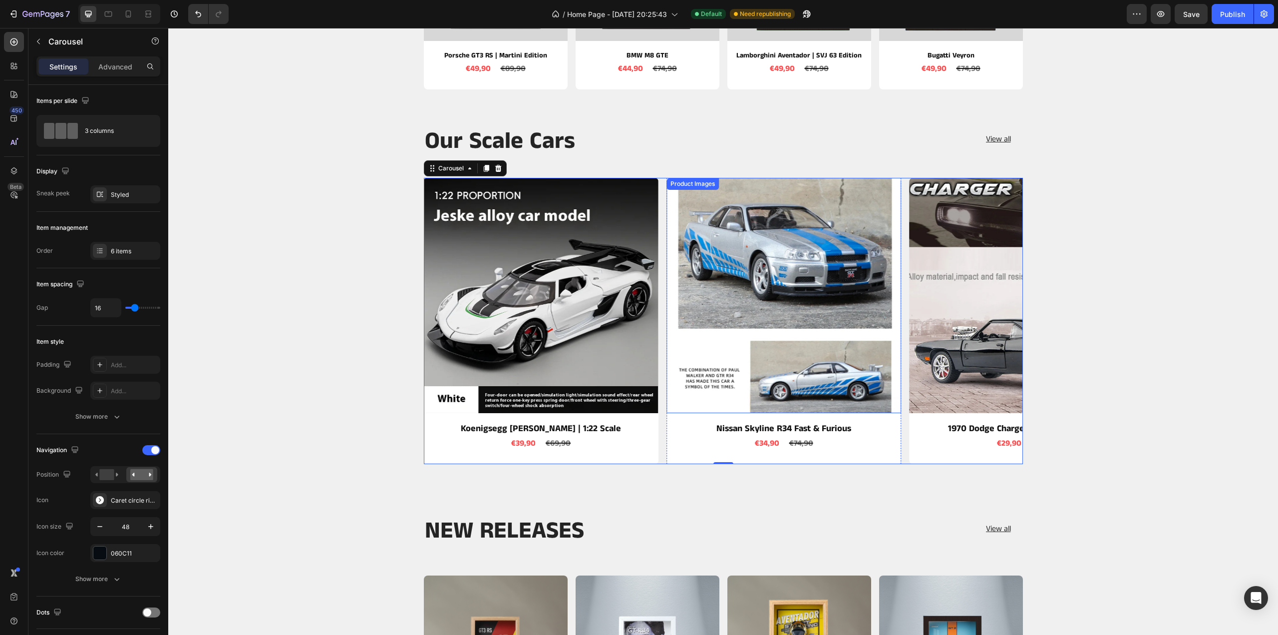
click at [760, 322] on img at bounding box center [783, 295] width 235 height 235
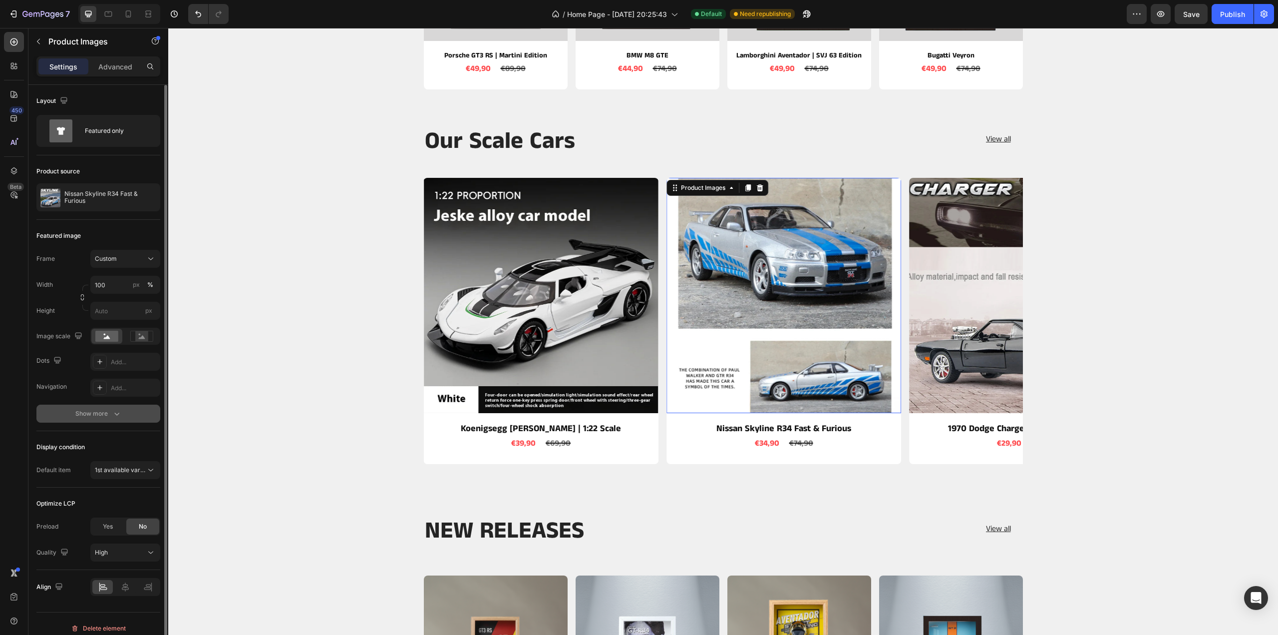
click at [97, 409] on div "Show more" at bounding box center [98, 413] width 46 height 10
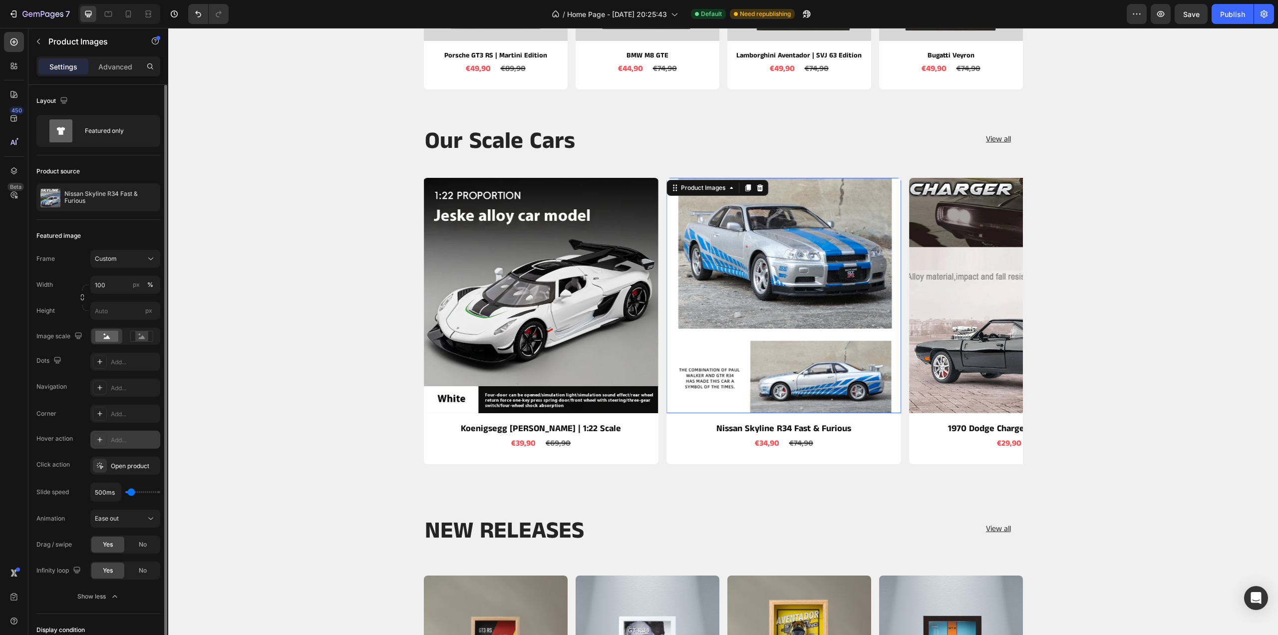
click at [135, 435] on div "Add..." at bounding box center [134, 439] width 47 height 9
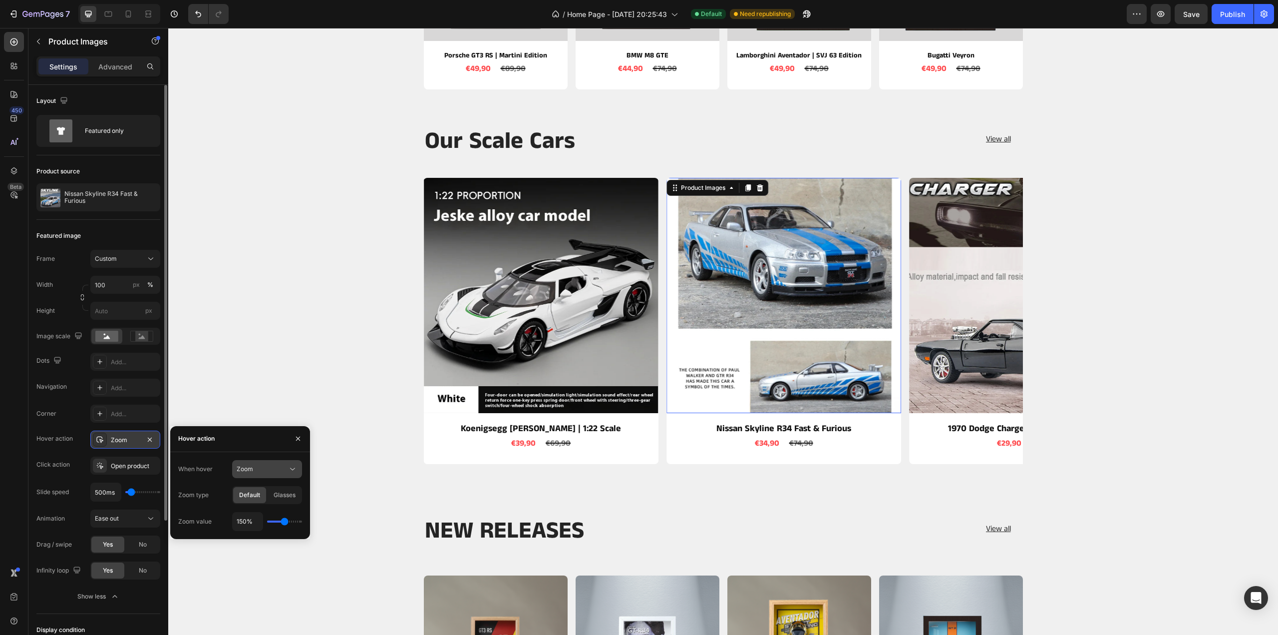
click at [290, 468] on icon at bounding box center [293, 469] width 10 height 10
click at [271, 509] on span "Show other image" at bounding box center [262, 512] width 51 height 9
click at [285, 492] on button "button" at bounding box center [293, 495] width 18 height 18
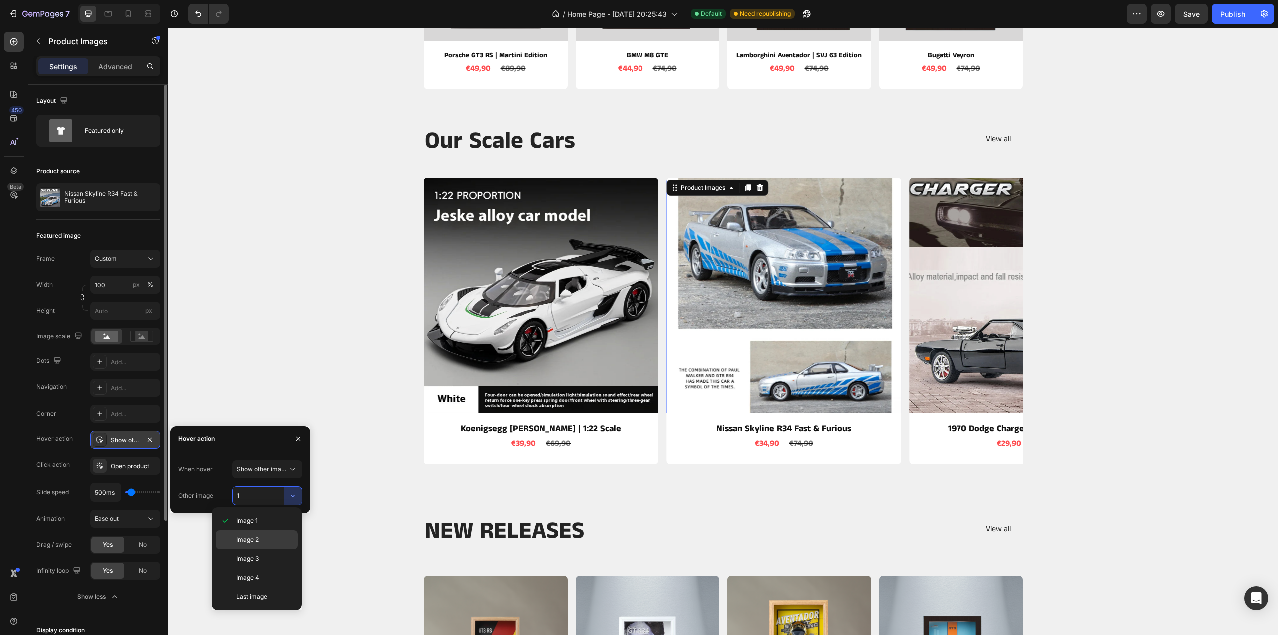
click at [267, 536] on p "Image 2" at bounding box center [264, 539] width 57 height 9
type input "2"
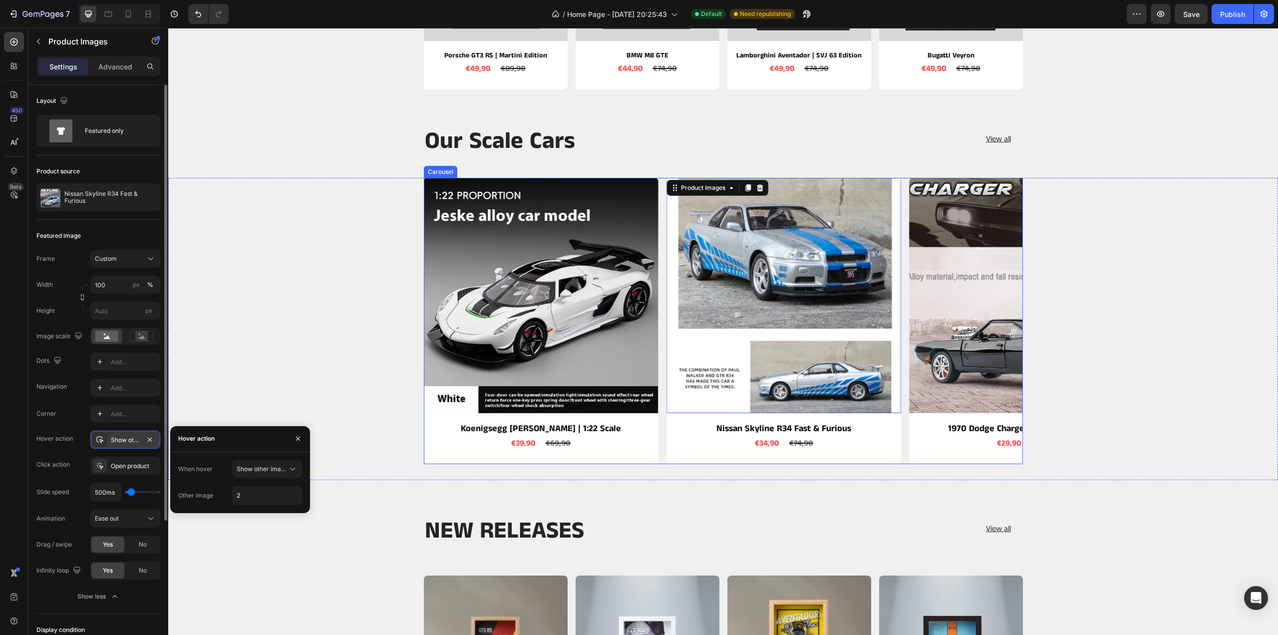
click at [997, 319] on icon "Carousel Next Arrow" at bounding box center [994, 320] width 19 height 19
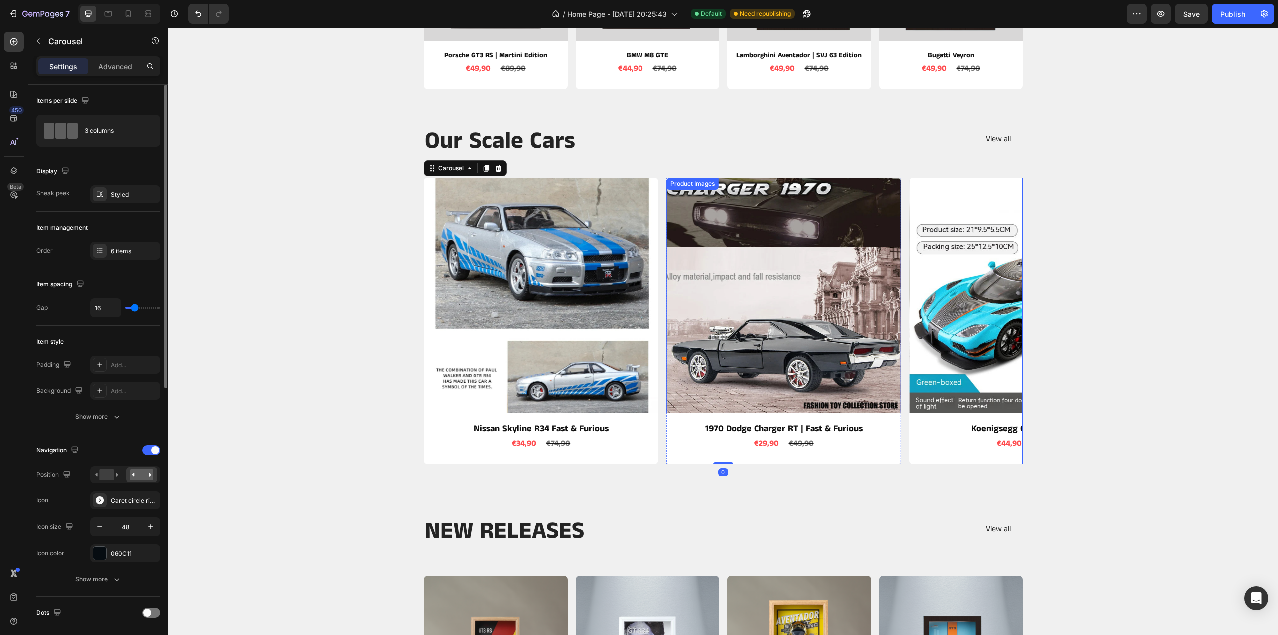
click at [814, 357] on img at bounding box center [783, 295] width 235 height 235
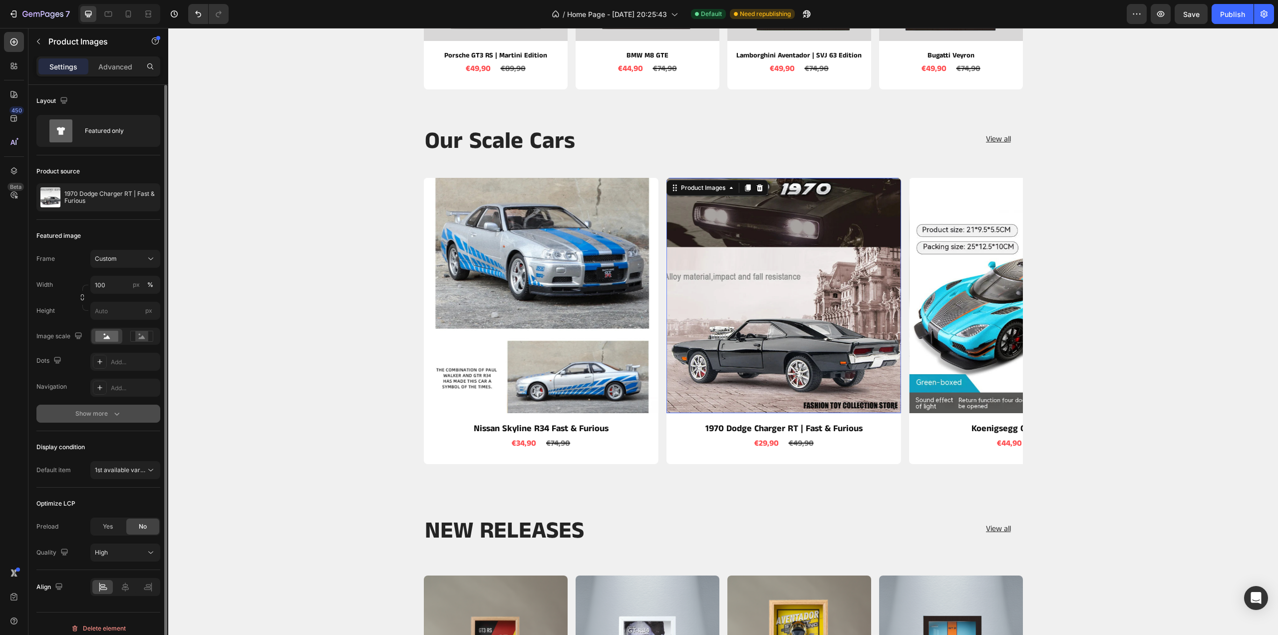
click at [95, 408] on div "Show more" at bounding box center [98, 413] width 46 height 10
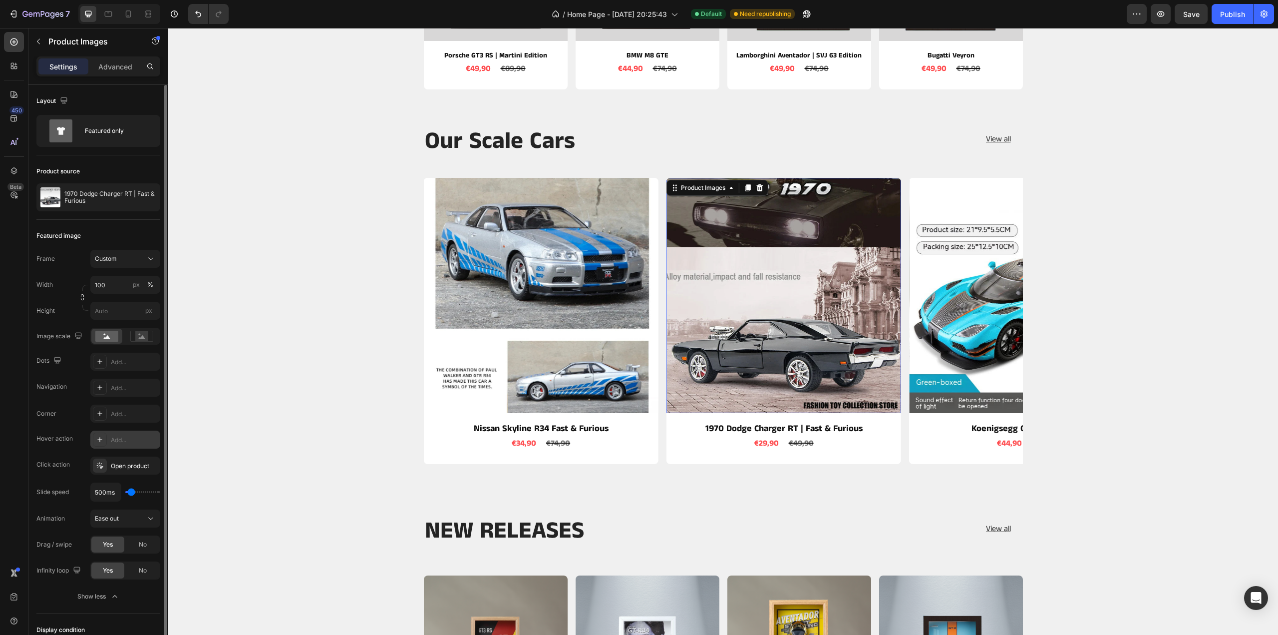
click at [112, 438] on div "Add..." at bounding box center [134, 439] width 47 height 9
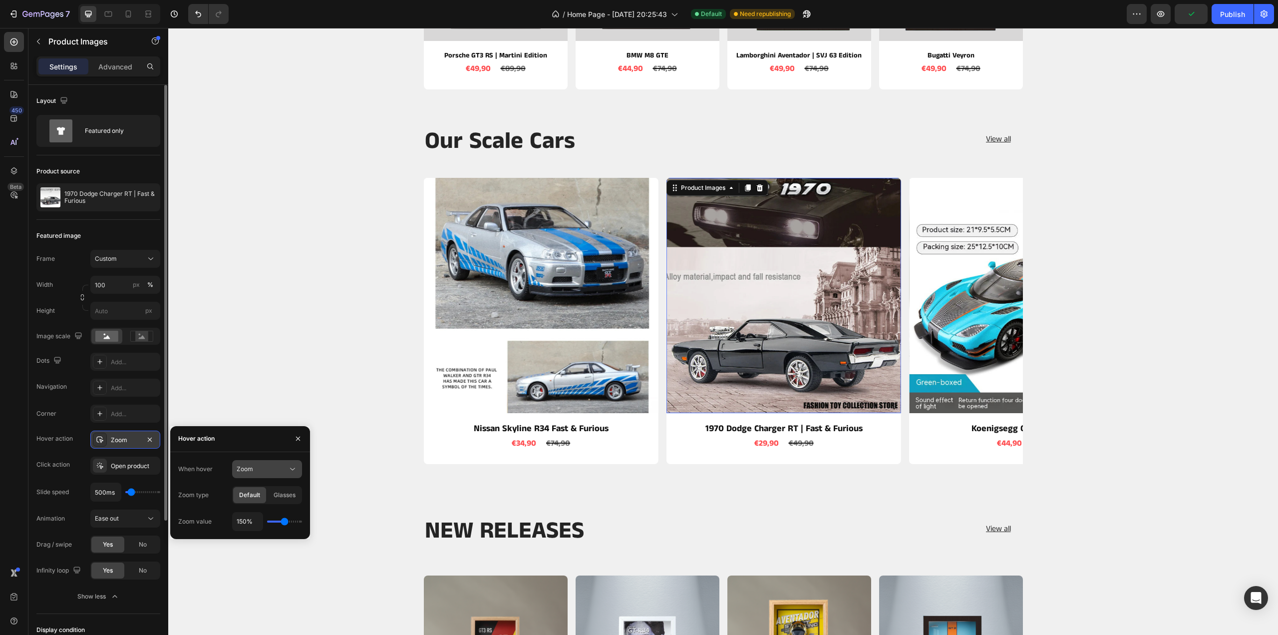
click at [291, 466] on icon at bounding box center [293, 469] width 10 height 10
click at [267, 509] on span "Show other image" at bounding box center [262, 512] width 51 height 9
click at [294, 494] on icon "button" at bounding box center [293, 495] width 10 height 10
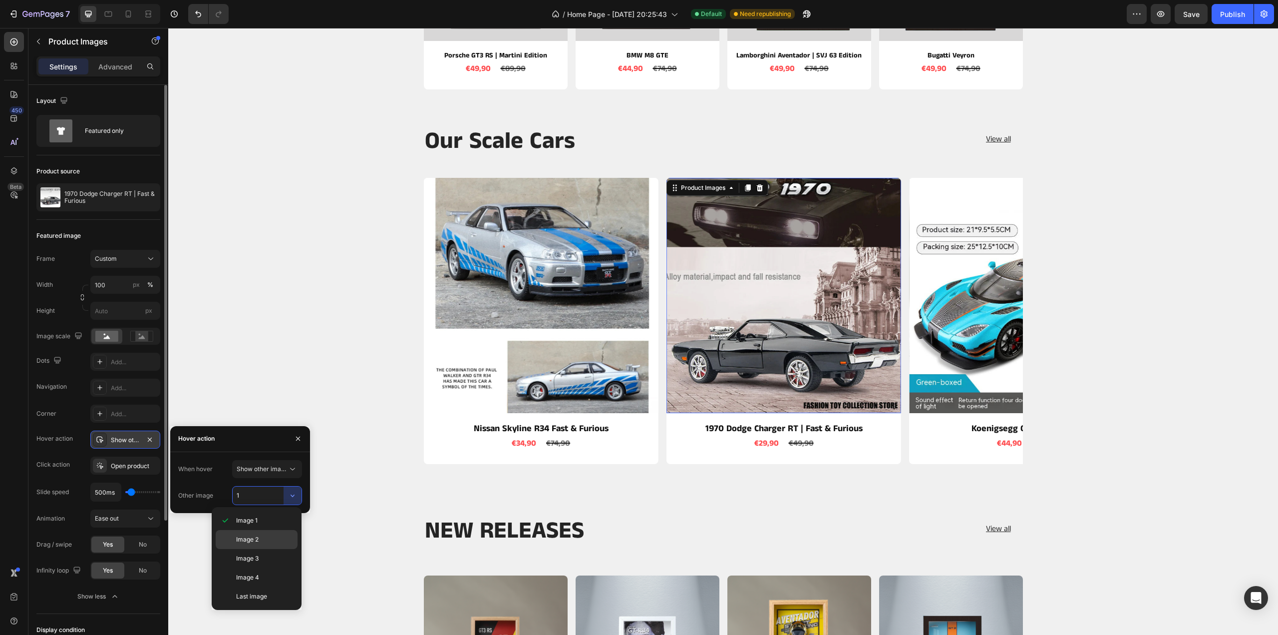
drag, startPoint x: 259, startPoint y: 540, endPoint x: 102, endPoint y: 496, distance: 162.3
click at [259, 540] on span "Image 2" at bounding box center [247, 539] width 22 height 9
type input "2"
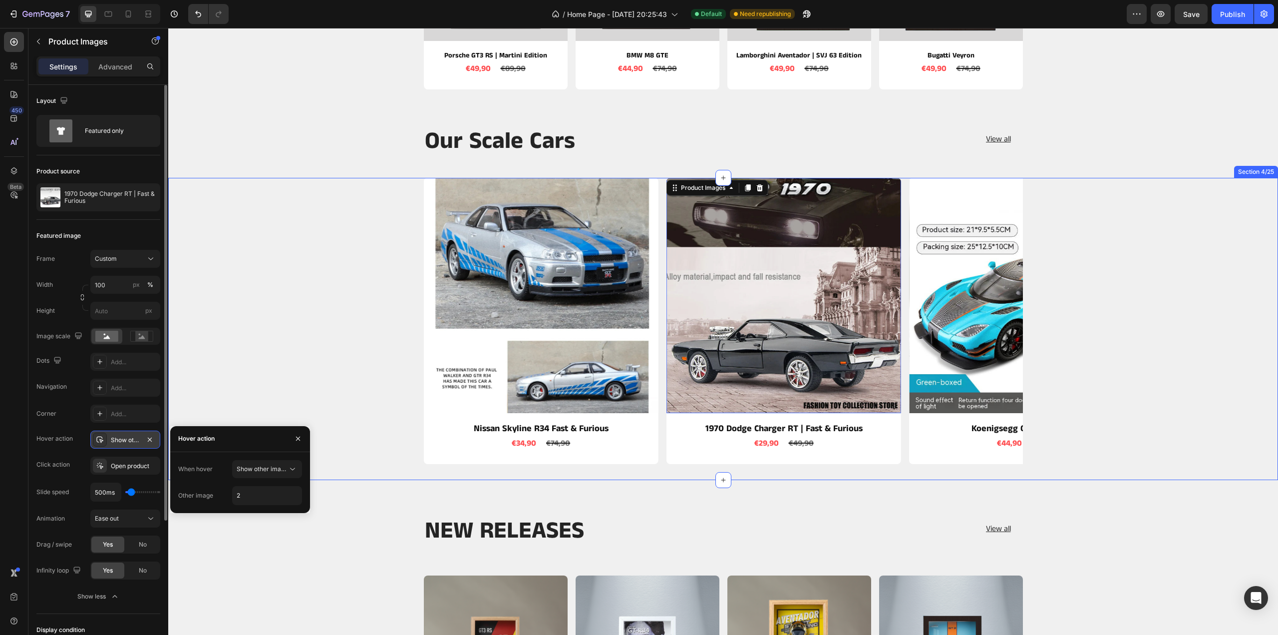
click at [259, 384] on div "Product Images Ferrari 488 PISTA STRADALE | 1:24 Scale Product Title €44,90 Pro…" at bounding box center [723, 321] width 1110 height 286
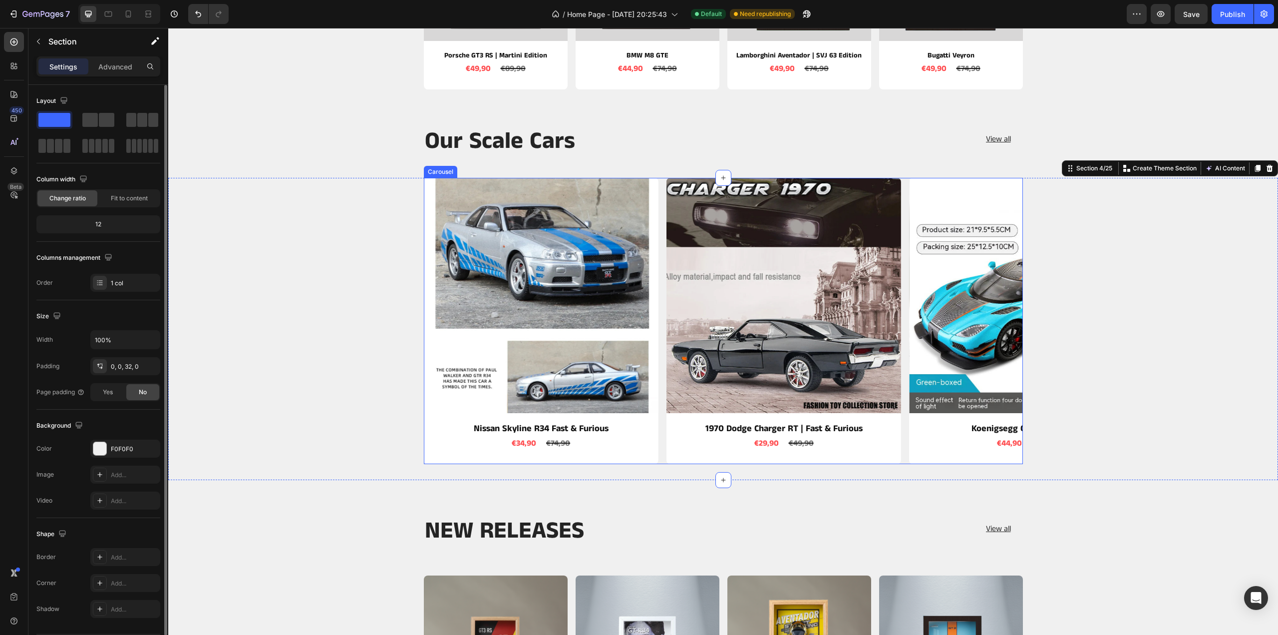
click at [990, 320] on icon "Carousel Next Arrow" at bounding box center [994, 320] width 19 height 19
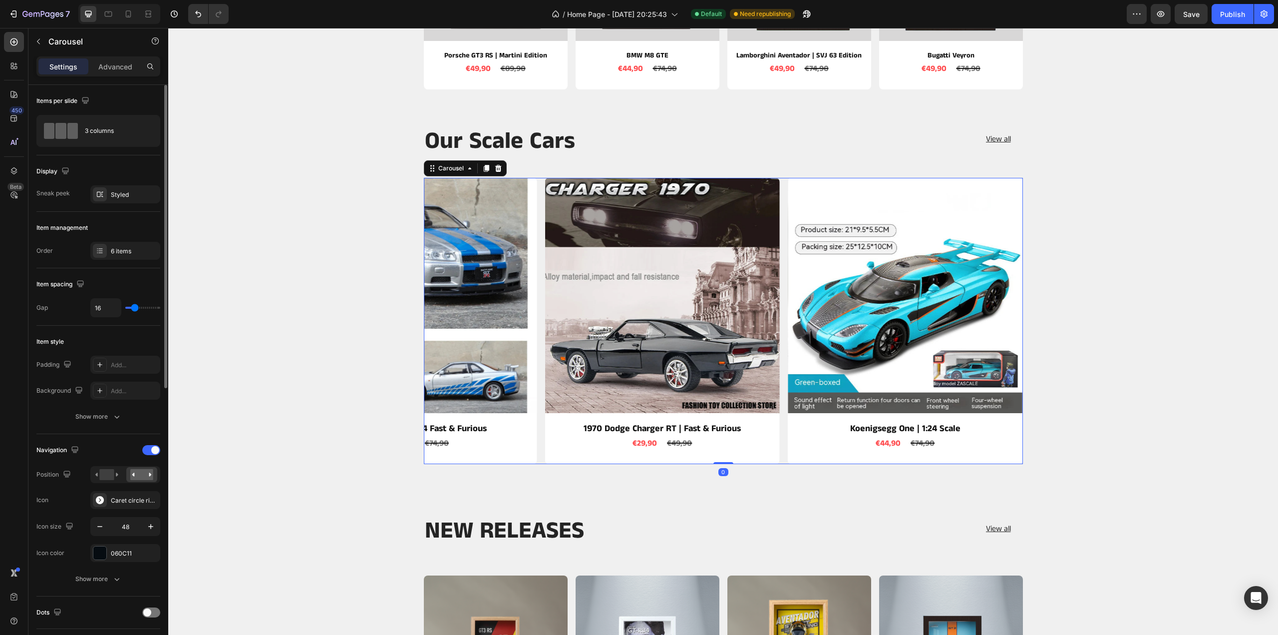
click at [995, 320] on icon "Carousel Next Arrow" at bounding box center [994, 320] width 19 height 19
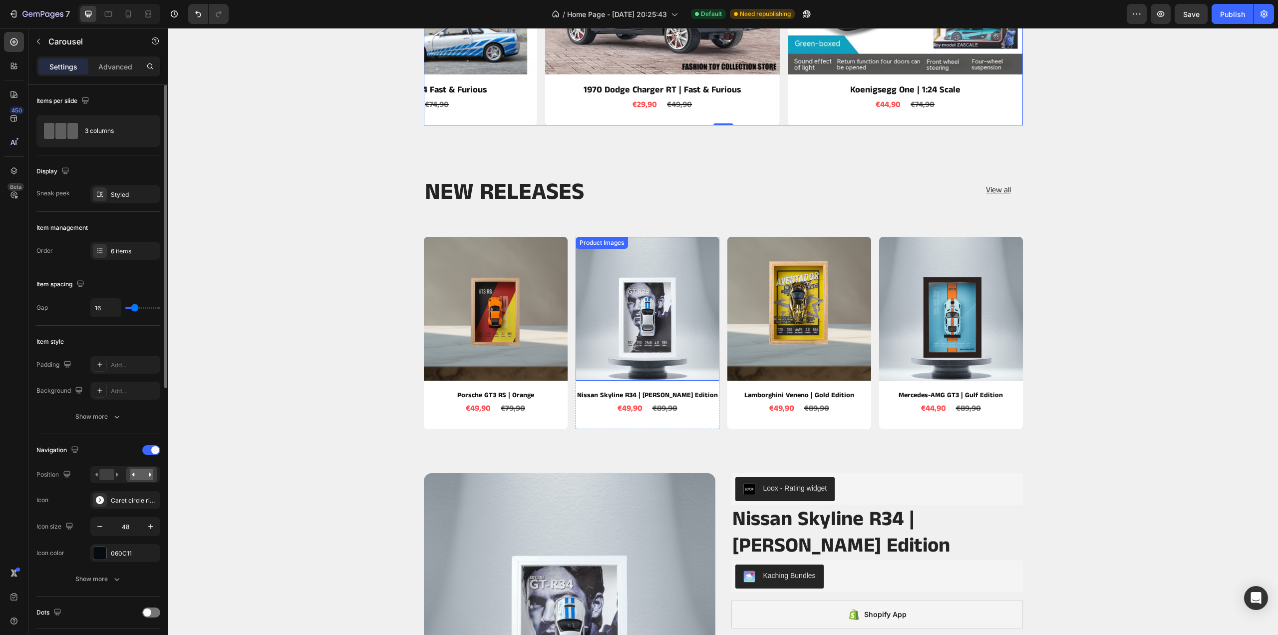
scroll to position [699, 0]
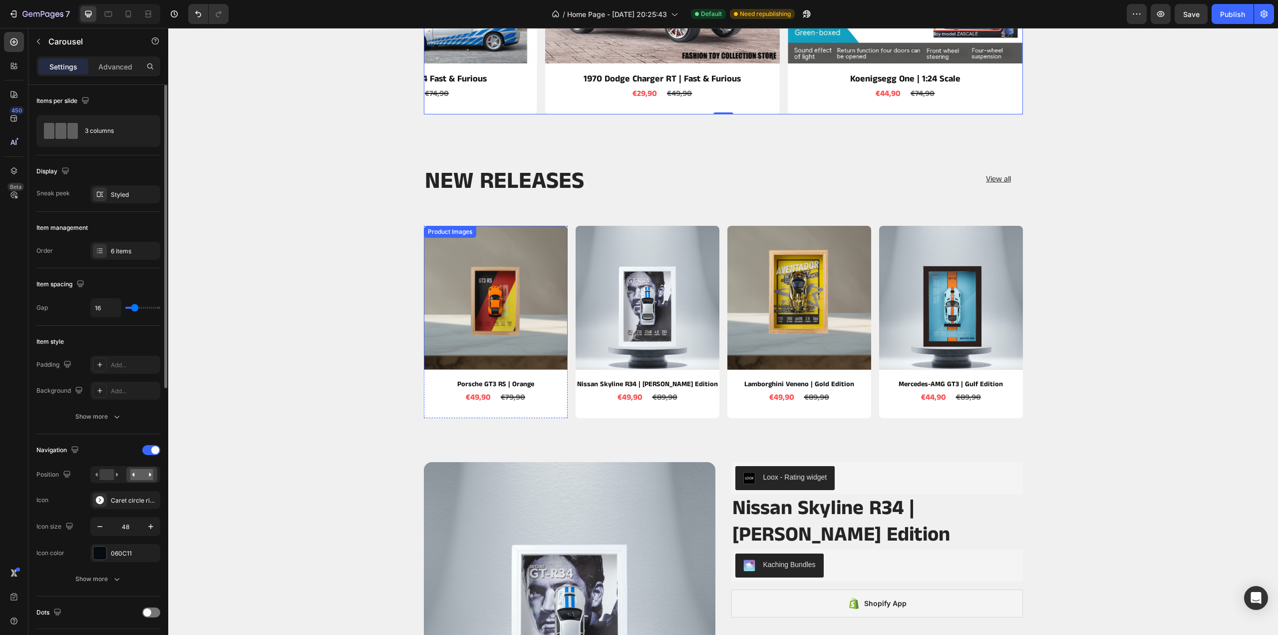
click at [481, 311] on img at bounding box center [496, 298] width 144 height 144
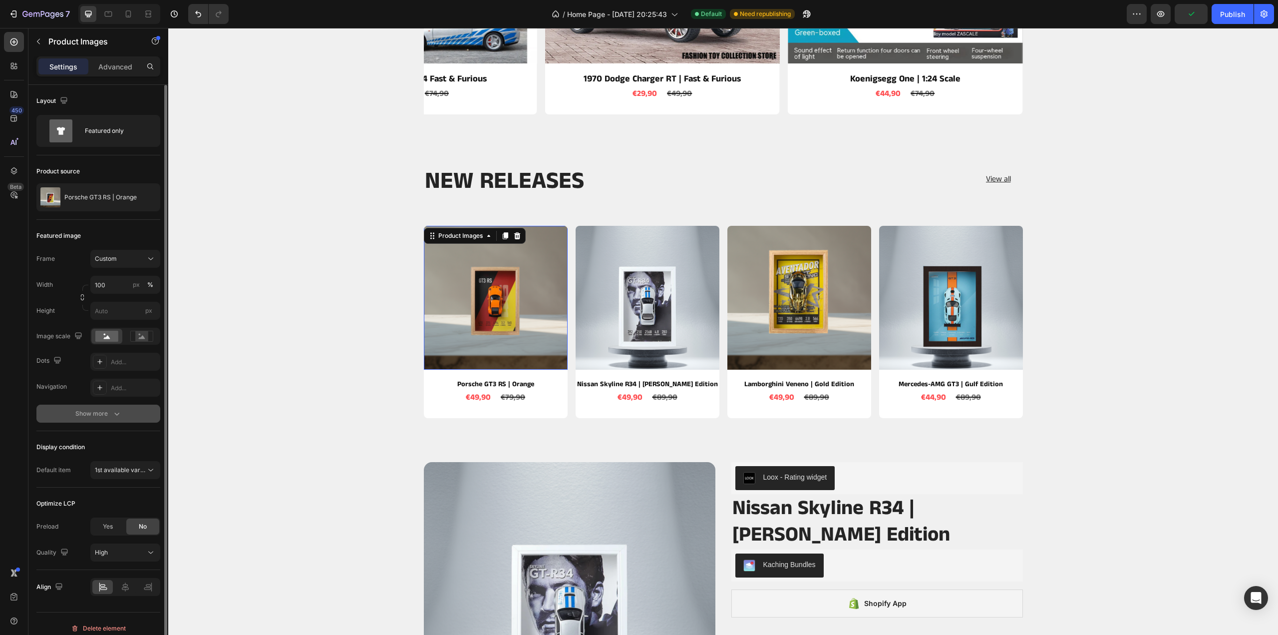
click at [90, 411] on div "Show more" at bounding box center [98, 413] width 46 height 10
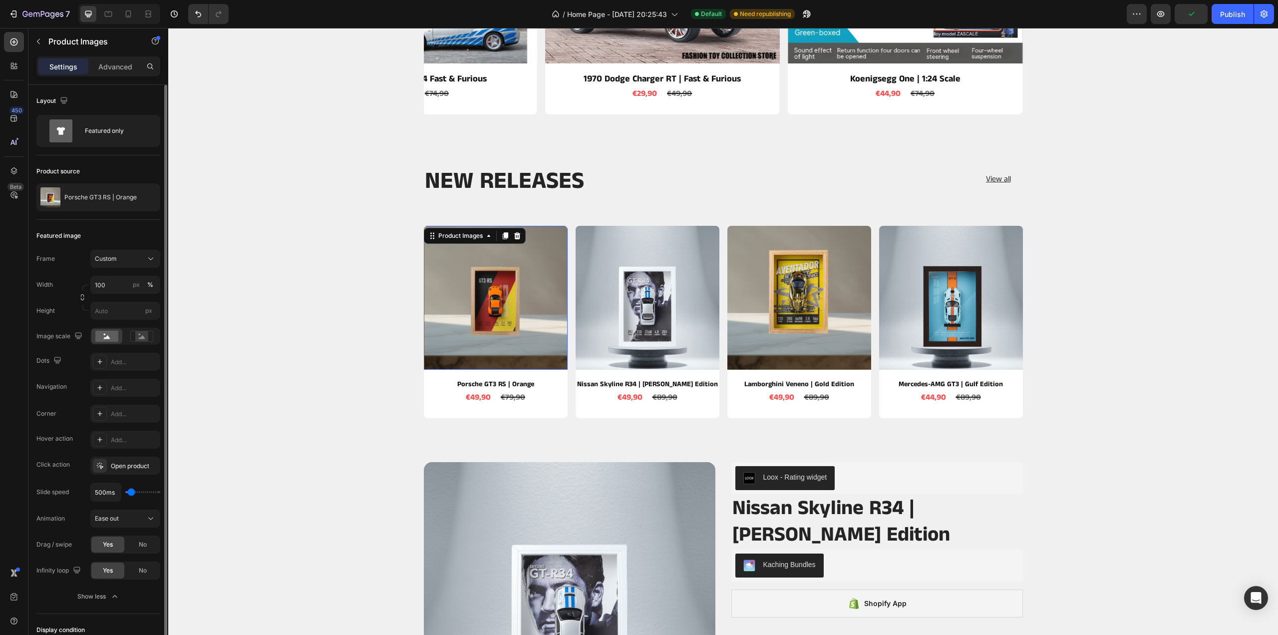
click at [125, 436] on div "Add..." at bounding box center [134, 439] width 47 height 9
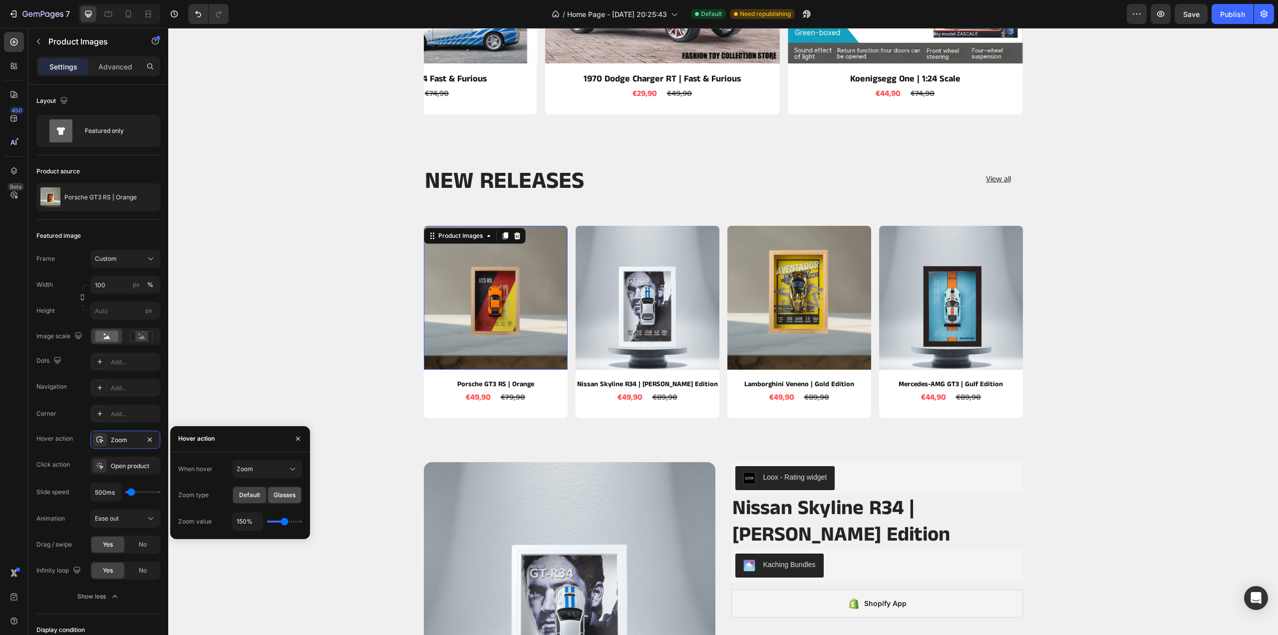
click at [284, 491] on span "Glasses" at bounding box center [285, 494] width 22 height 9
click at [281, 465] on div "Zoom" at bounding box center [262, 468] width 51 height 9
click at [267, 506] on div "Show other image" at bounding box center [257, 512] width 82 height 19
click at [276, 493] on input "1" at bounding box center [267, 495] width 69 height 18
click at [295, 490] on icon "button" at bounding box center [293, 495] width 10 height 10
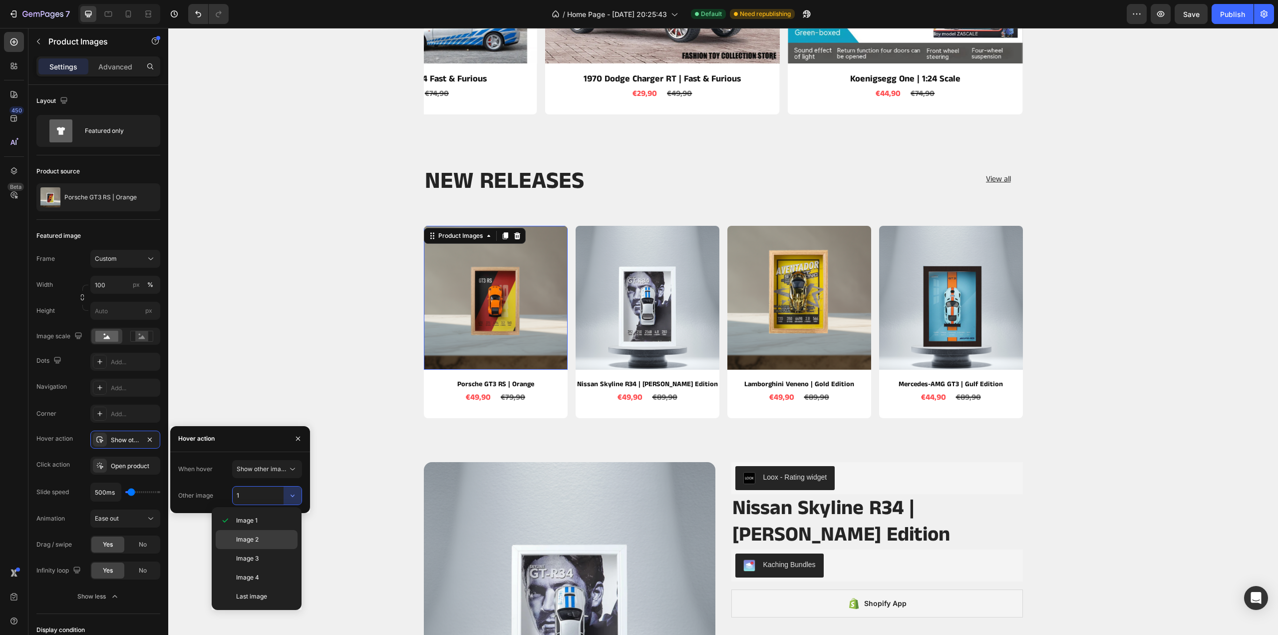
drag, startPoint x: 254, startPoint y: 543, endPoint x: 87, endPoint y: 512, distance: 169.1
click at [254, 543] on span "Image 2" at bounding box center [247, 539] width 22 height 9
type input "2"
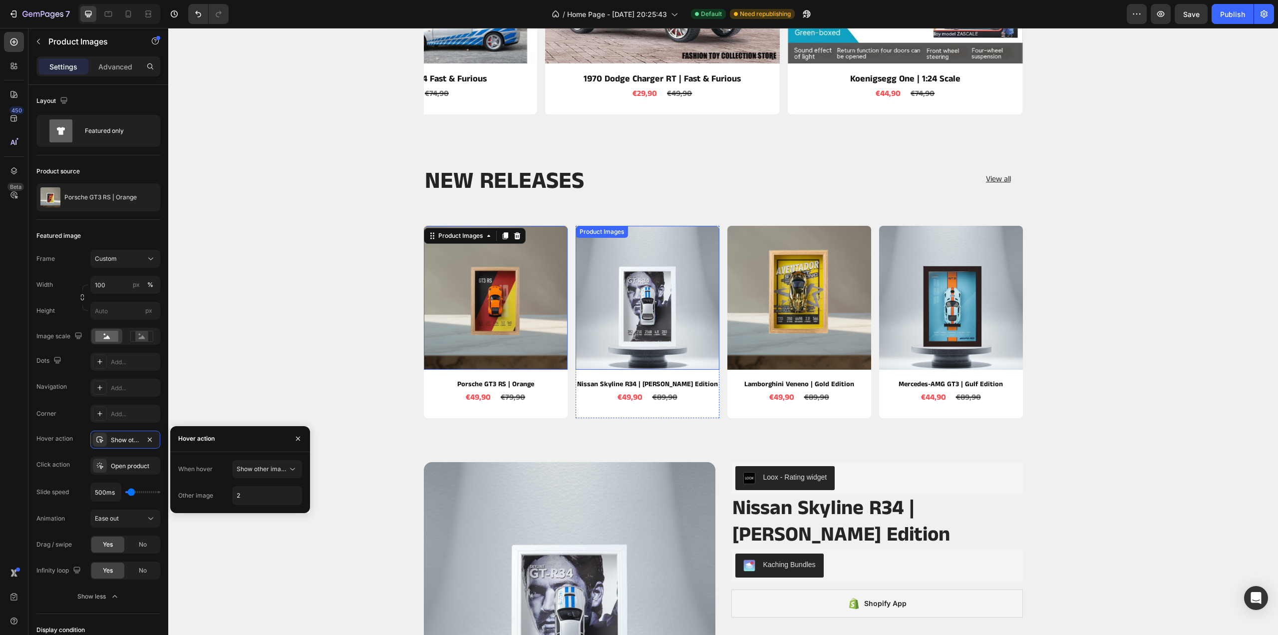
click at [656, 301] on img at bounding box center [648, 298] width 144 height 144
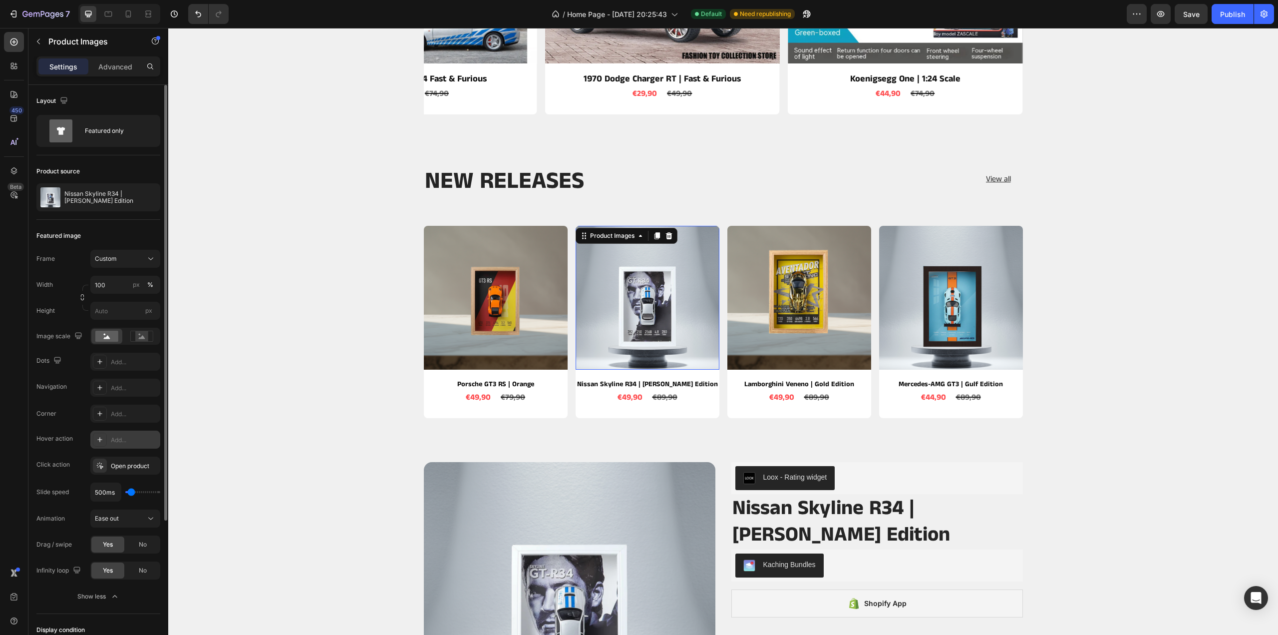
click at [121, 435] on div "Add..." at bounding box center [134, 439] width 47 height 9
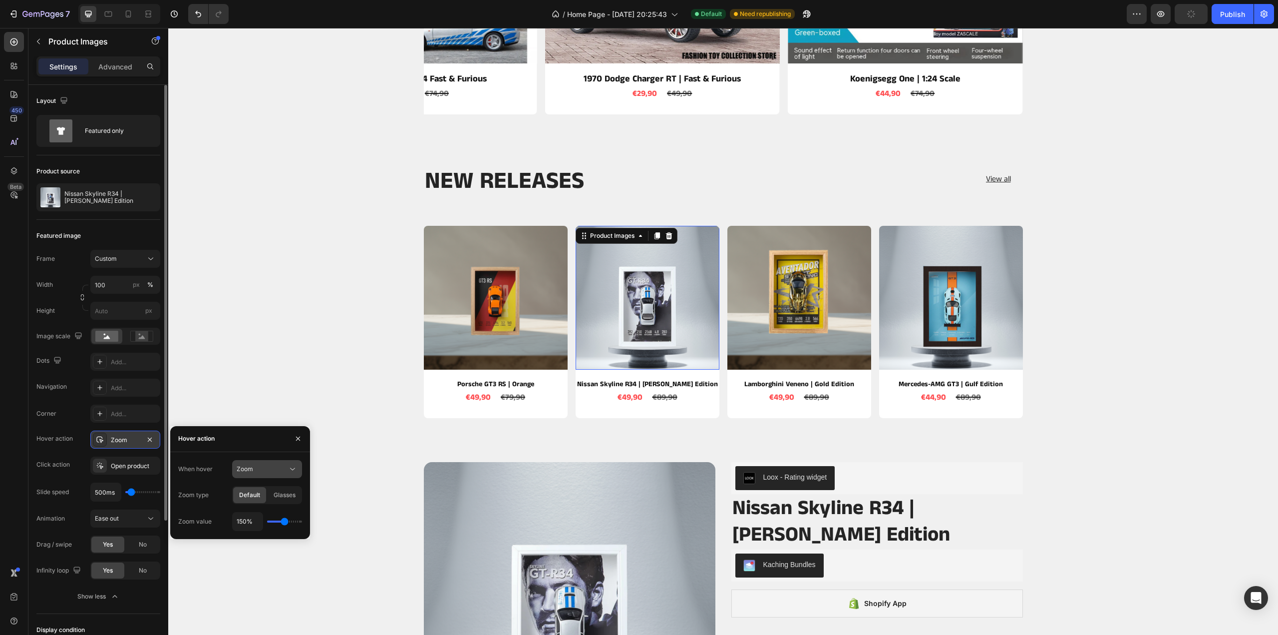
click at [287, 469] on div "Zoom" at bounding box center [262, 468] width 51 height 9
click at [269, 508] on span "Show other image" at bounding box center [262, 512] width 51 height 9
click at [280, 490] on p "Zoom" at bounding box center [265, 493] width 57 height 9
click at [295, 463] on button "Zoom" at bounding box center [267, 469] width 70 height 18
click at [273, 509] on span "Show other image" at bounding box center [262, 512] width 51 height 9
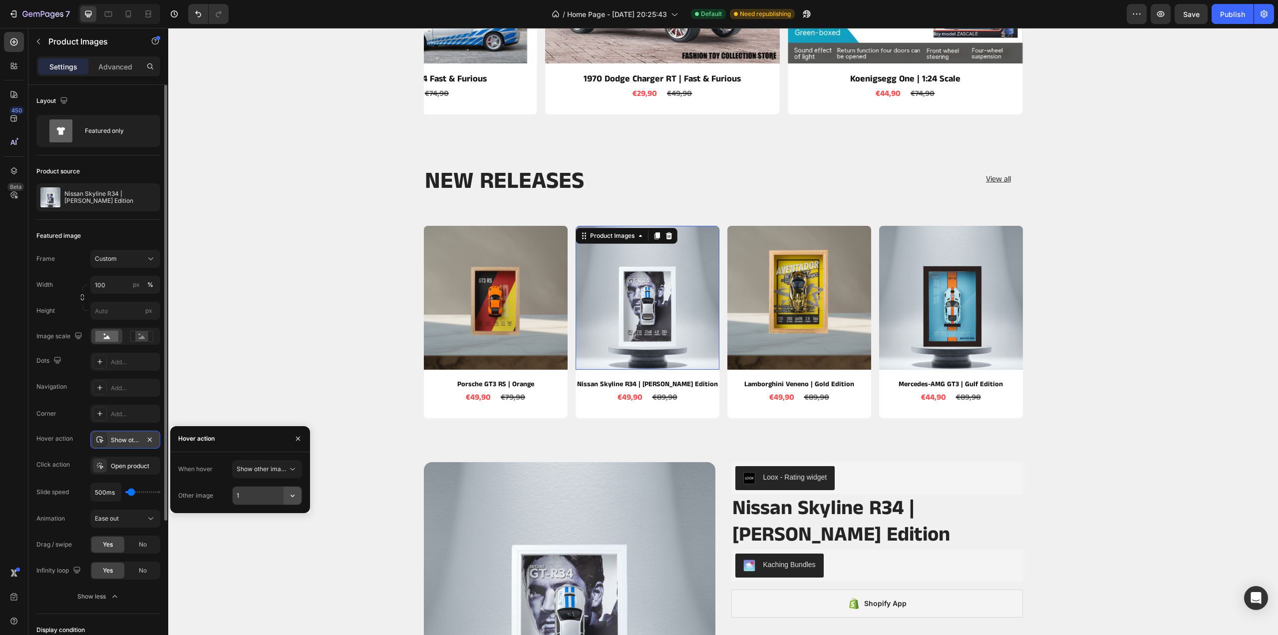
click at [288, 495] on icon "button" at bounding box center [293, 495] width 10 height 10
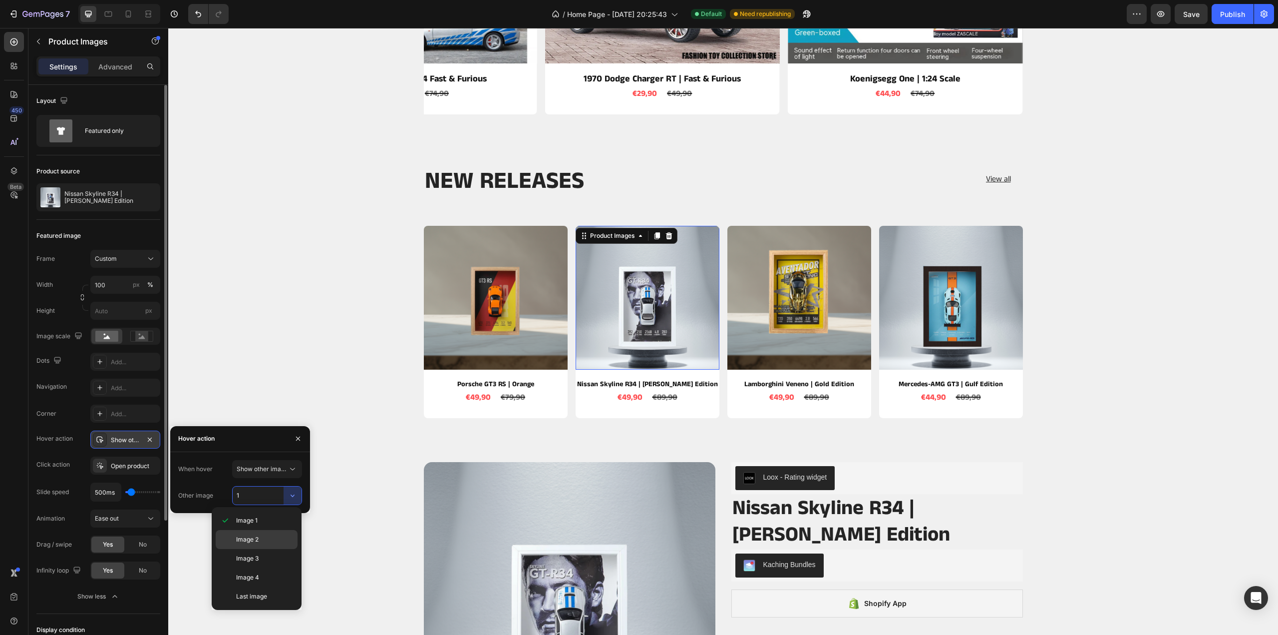
click at [267, 535] on div "Image 2" at bounding box center [257, 539] width 82 height 19
type input "2"
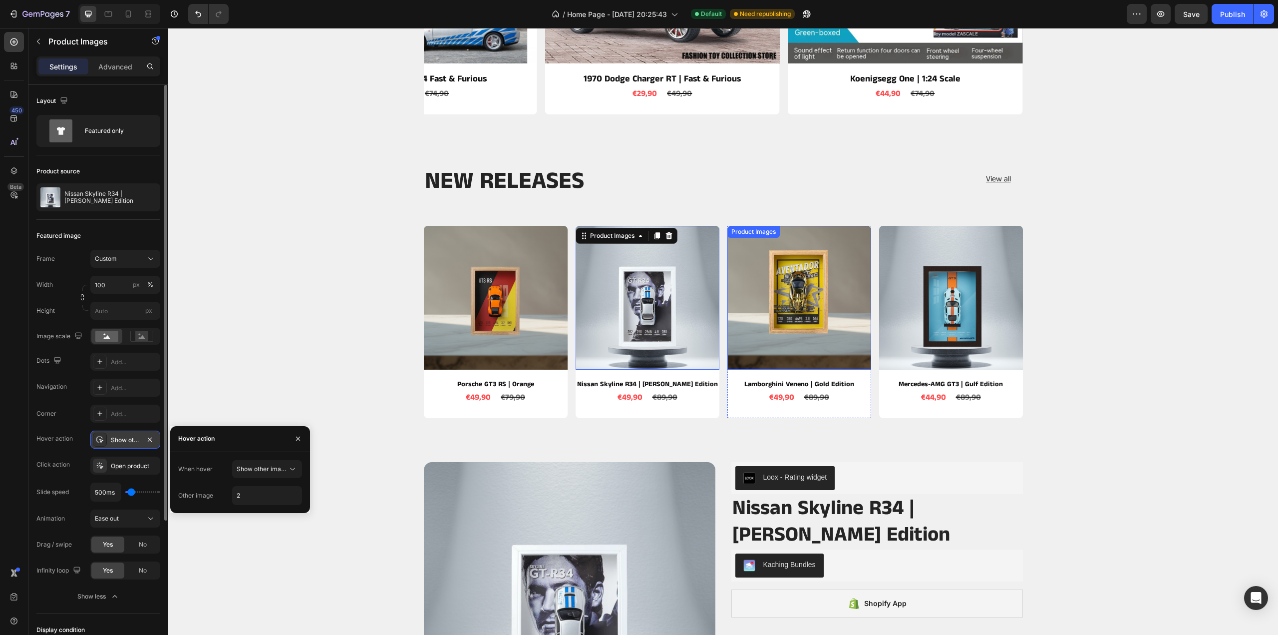
click at [773, 316] on img at bounding box center [799, 298] width 144 height 144
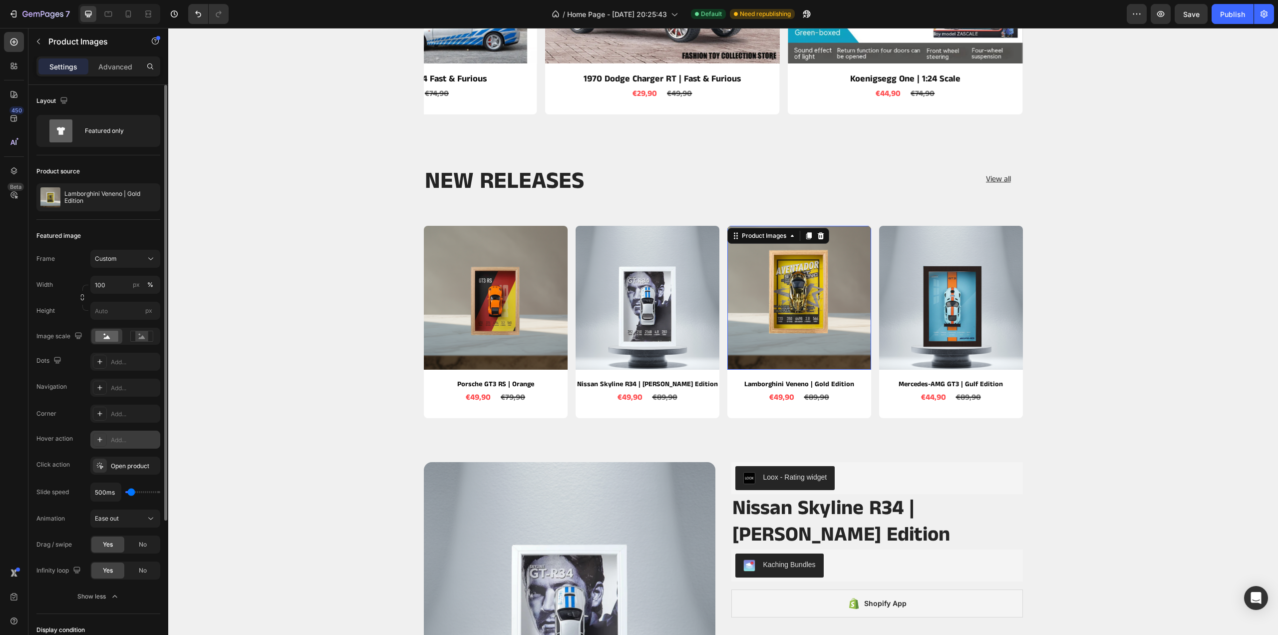
click at [131, 440] on div "Add..." at bounding box center [134, 439] width 47 height 9
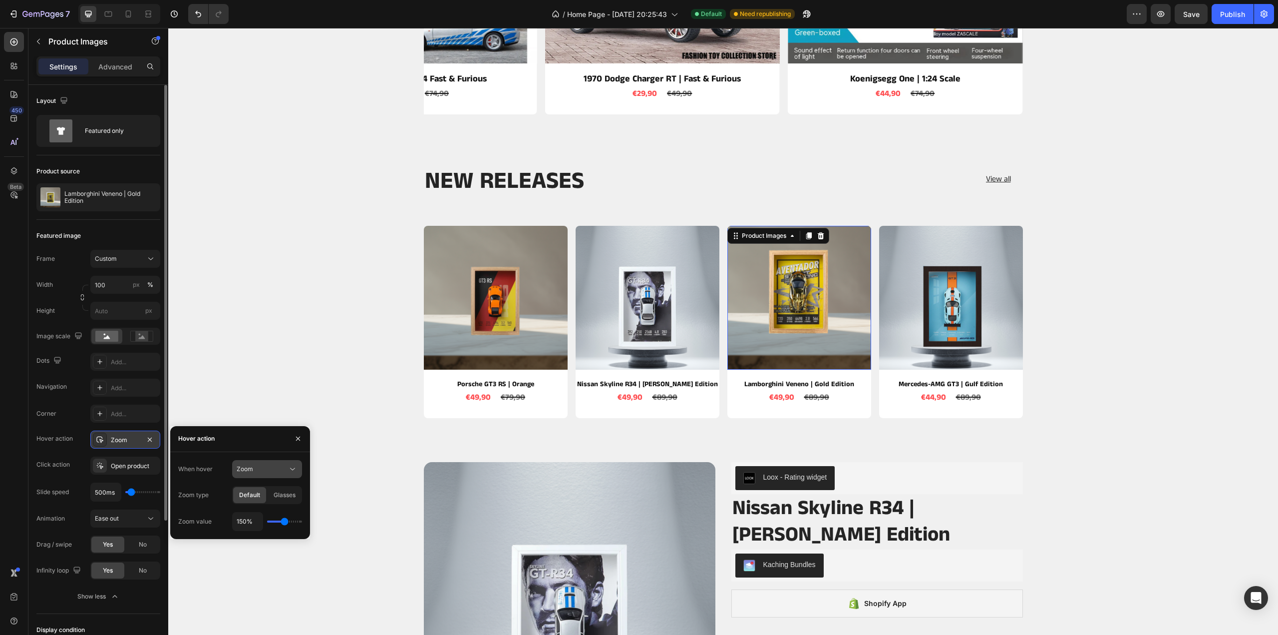
click at [291, 472] on icon at bounding box center [293, 469] width 10 height 10
click at [270, 510] on span "Show other image" at bounding box center [262, 512] width 51 height 9
drag, startPoint x: 285, startPoint y: 496, endPoint x: 288, endPoint y: 503, distance: 7.4
click at [286, 499] on button "button" at bounding box center [293, 495] width 18 height 18
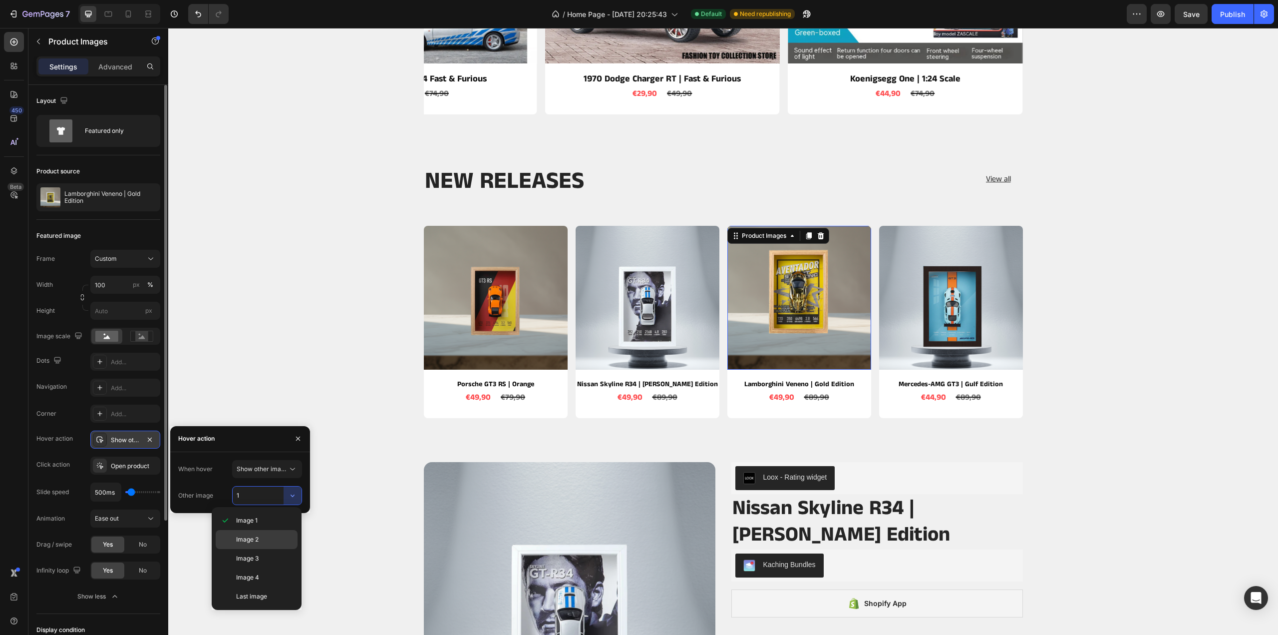
drag, startPoint x: 273, startPoint y: 539, endPoint x: 121, endPoint y: 499, distance: 156.9
click at [273, 539] on p "Image 2" at bounding box center [264, 539] width 57 height 9
type input "2"
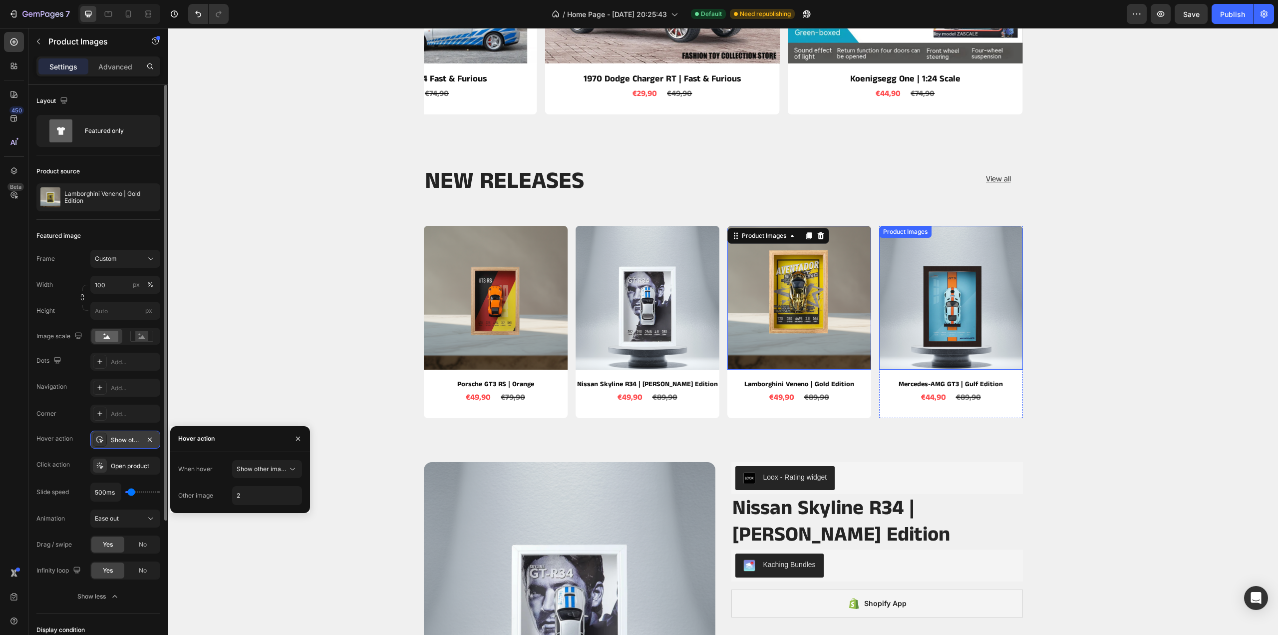
click at [958, 301] on img at bounding box center [951, 298] width 144 height 144
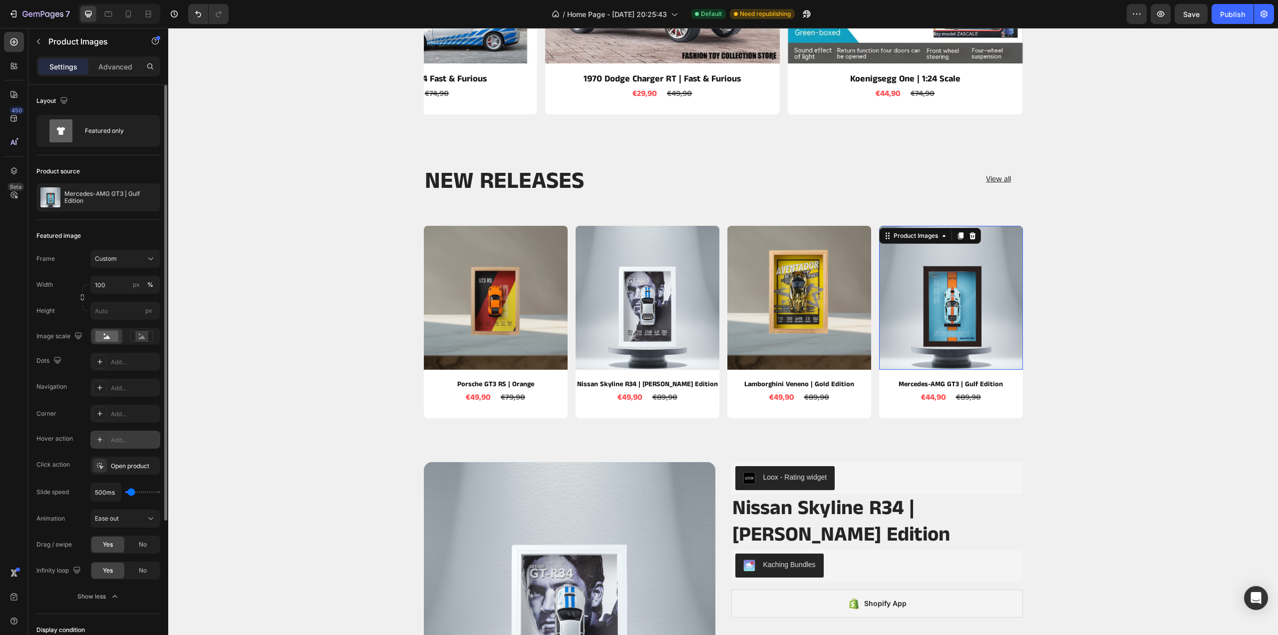
click at [116, 433] on div "Add..." at bounding box center [125, 439] width 70 height 18
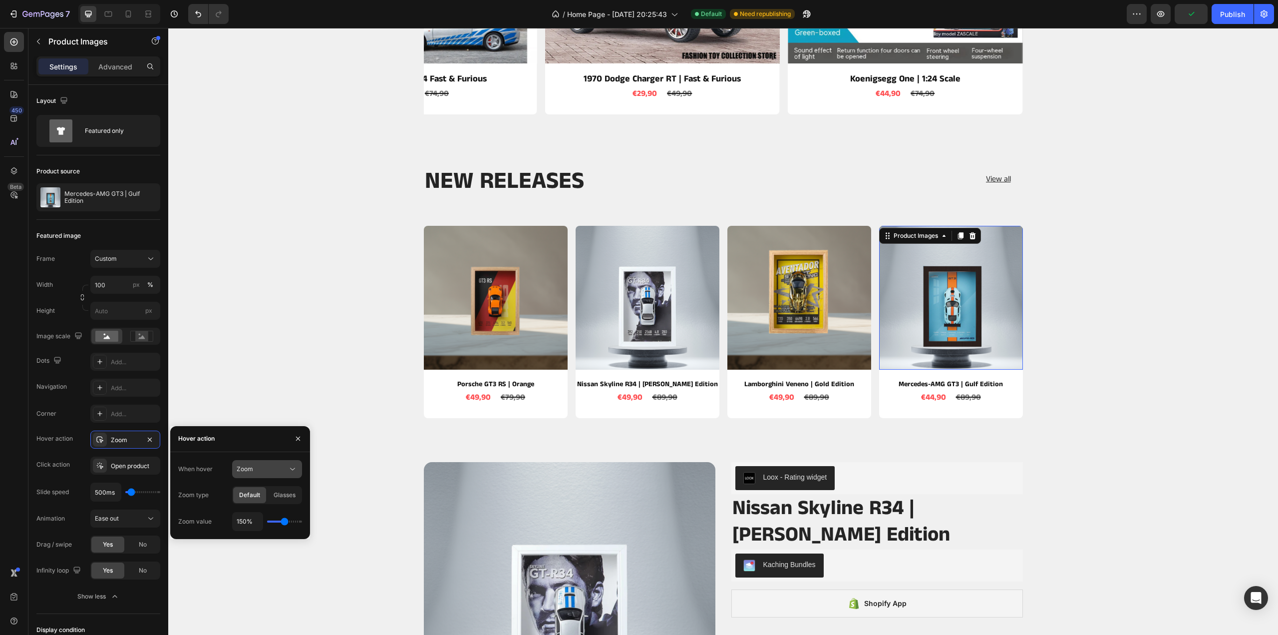
click at [295, 469] on icon at bounding box center [293, 469] width 10 height 10
click at [281, 512] on span "Show other image" at bounding box center [262, 512] width 51 height 9
click at [291, 493] on icon "button" at bounding box center [293, 495] width 10 height 10
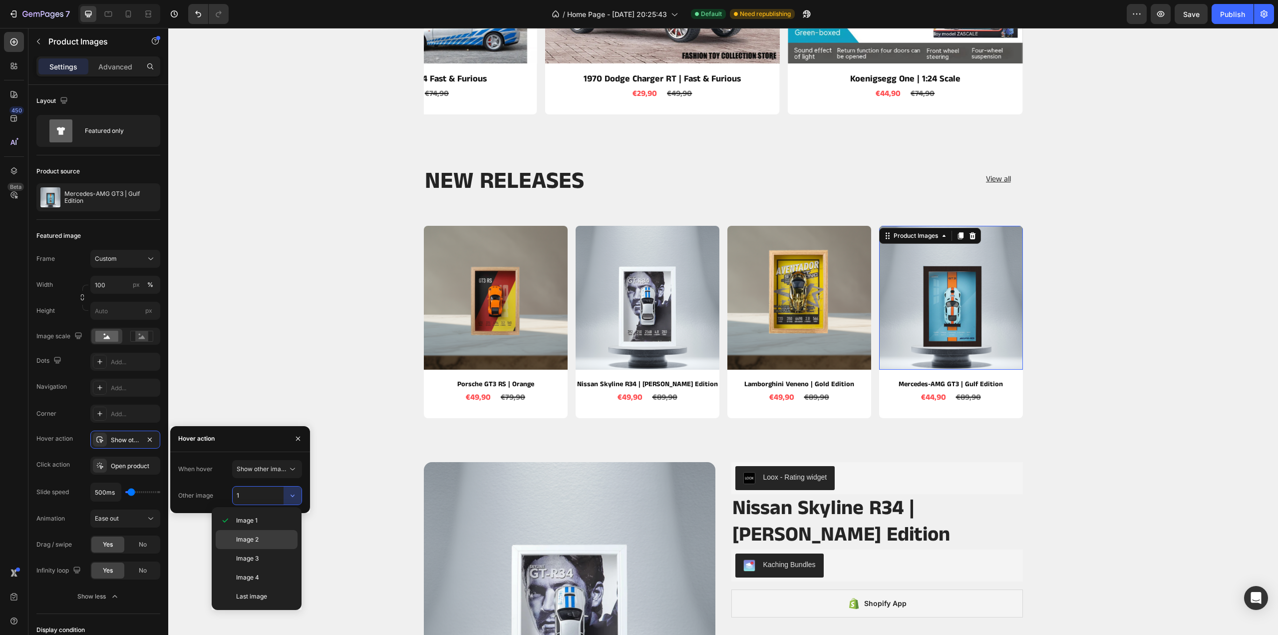
click at [276, 536] on p "Image 2" at bounding box center [264, 539] width 57 height 9
type input "2"
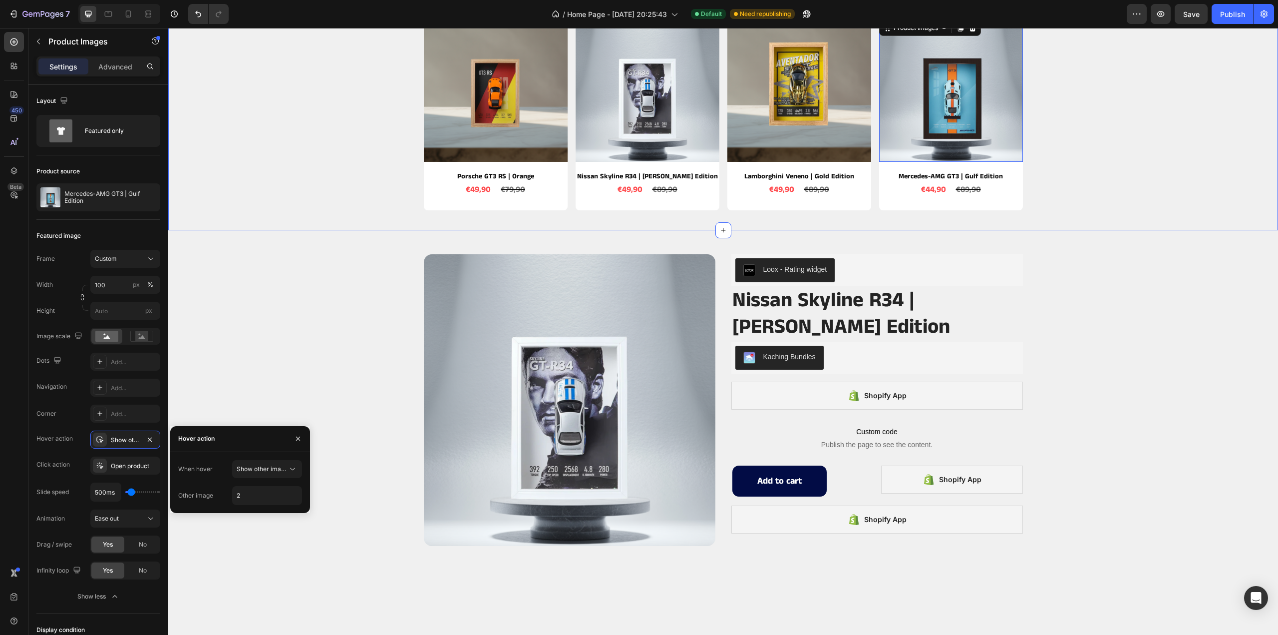
scroll to position [949, 0]
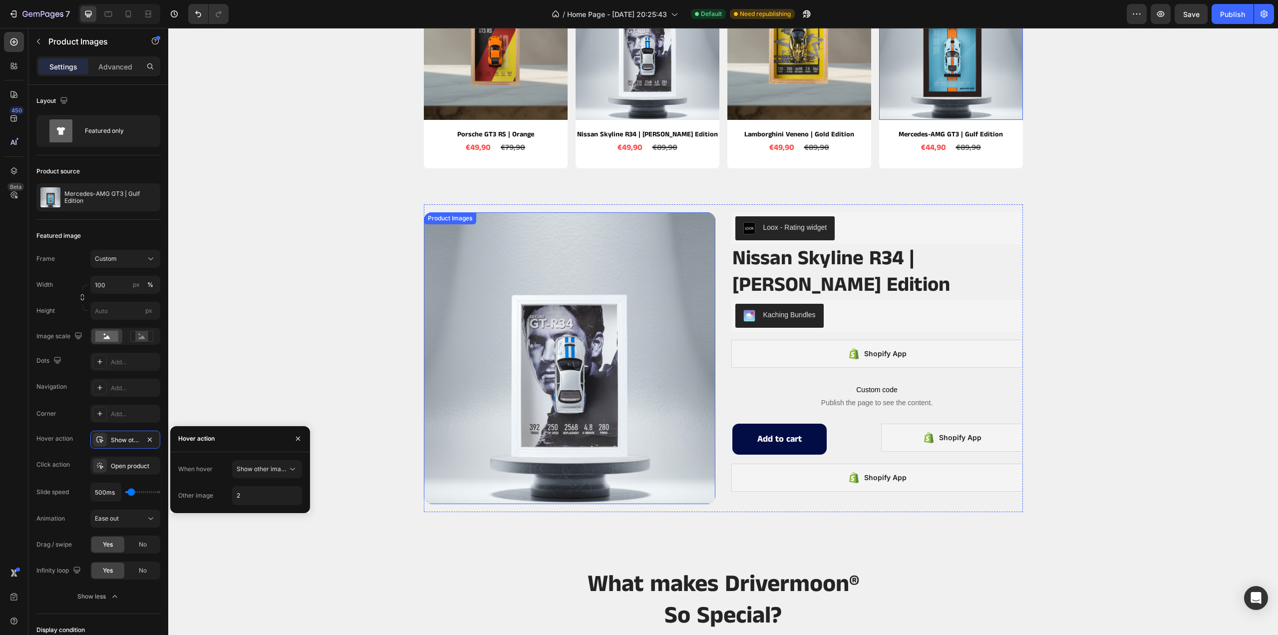
click at [541, 366] on img at bounding box center [570, 358] width 292 height 292
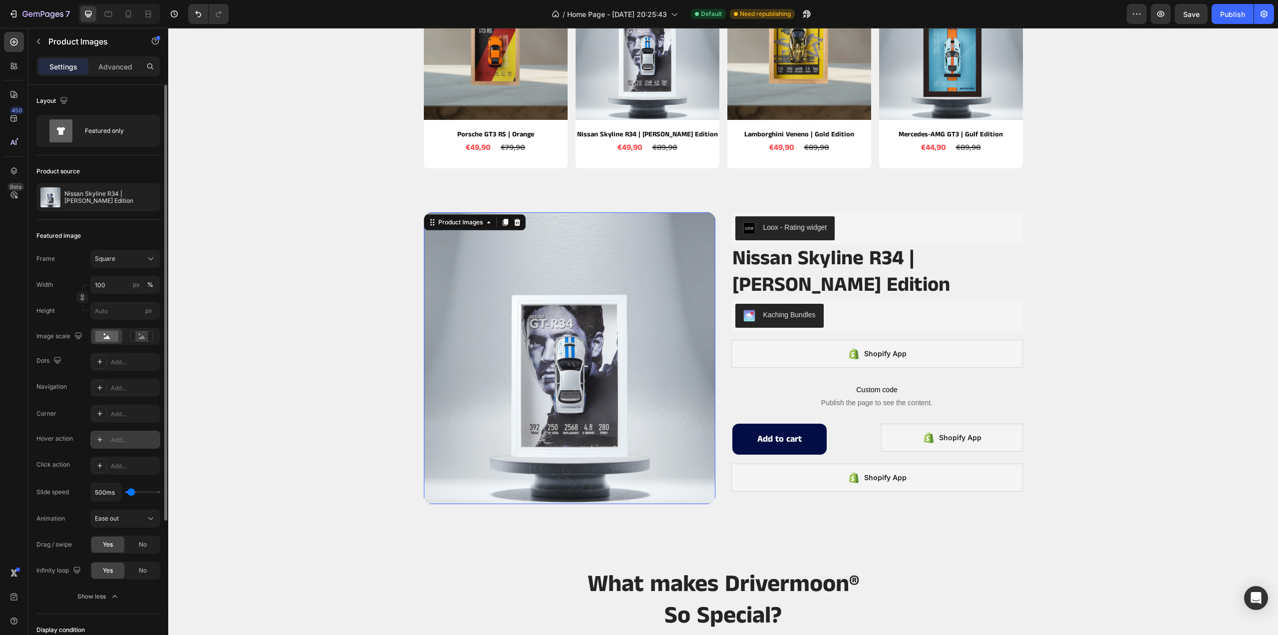
click at [112, 436] on div "Add..." at bounding box center [134, 439] width 47 height 9
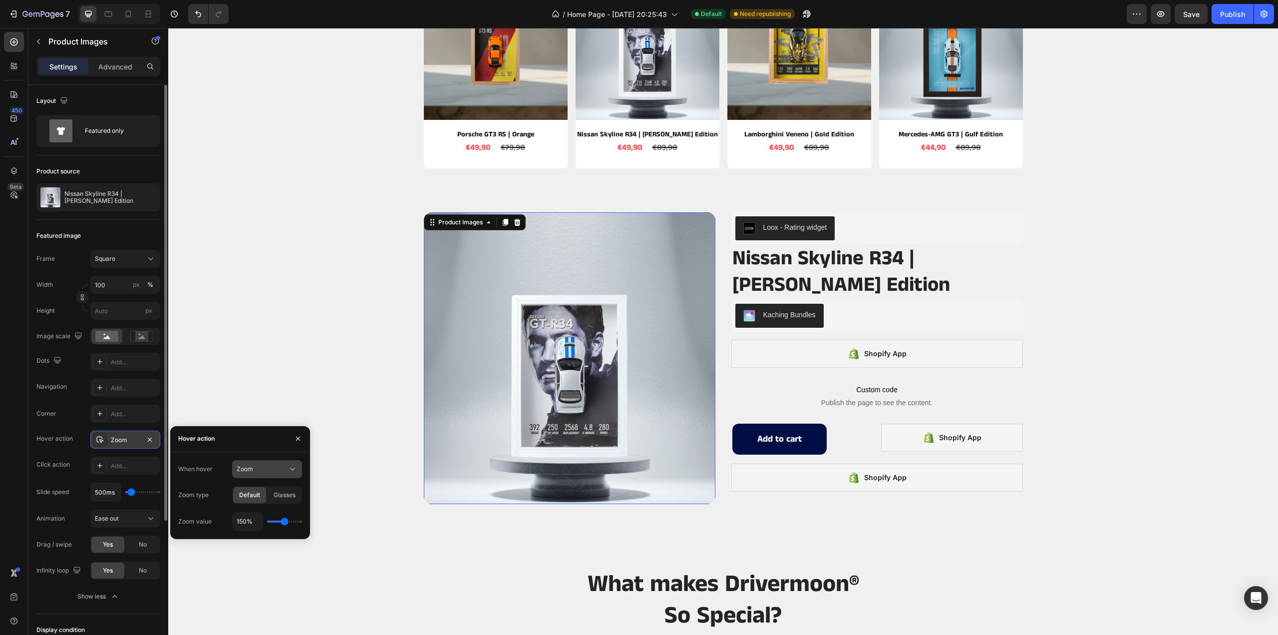
click at [288, 468] on icon at bounding box center [293, 469] width 10 height 10
click at [271, 511] on span "Show other image" at bounding box center [262, 512] width 51 height 9
click at [281, 499] on input "2" at bounding box center [267, 495] width 69 height 18
click at [285, 392] on div "Product Images 16 Loox - Rating widget Loox Nissan Skyline R34 | [PERSON_NAME] …" at bounding box center [723, 377] width 1110 height 347
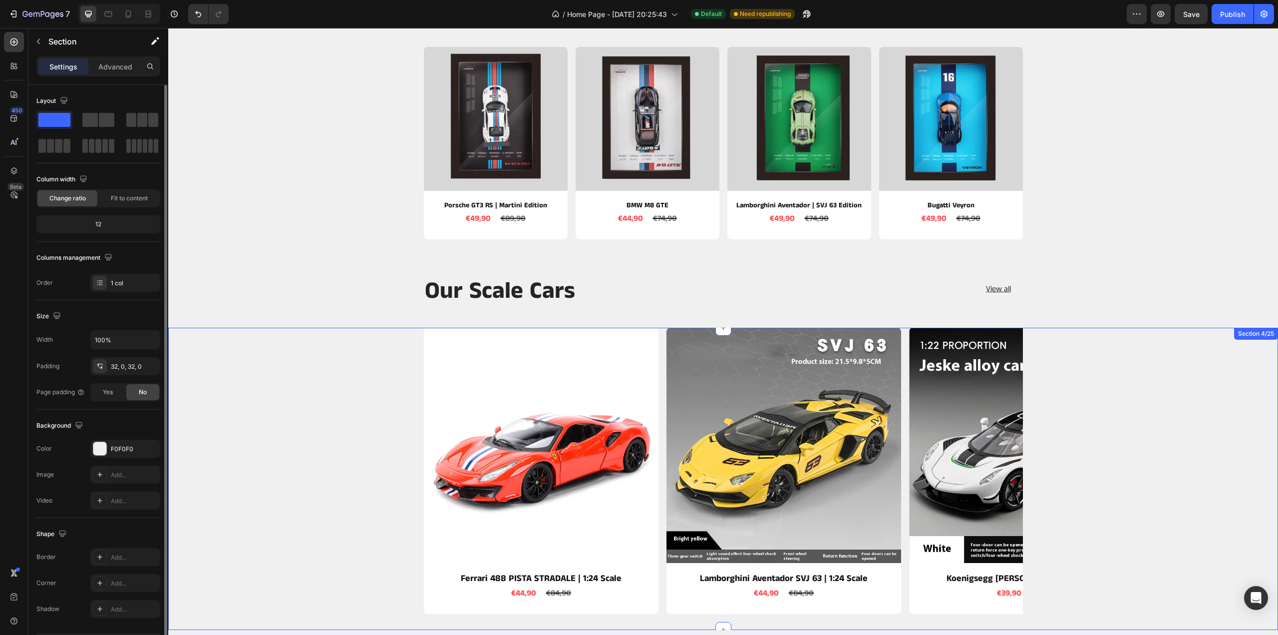
scroll to position [0, 0]
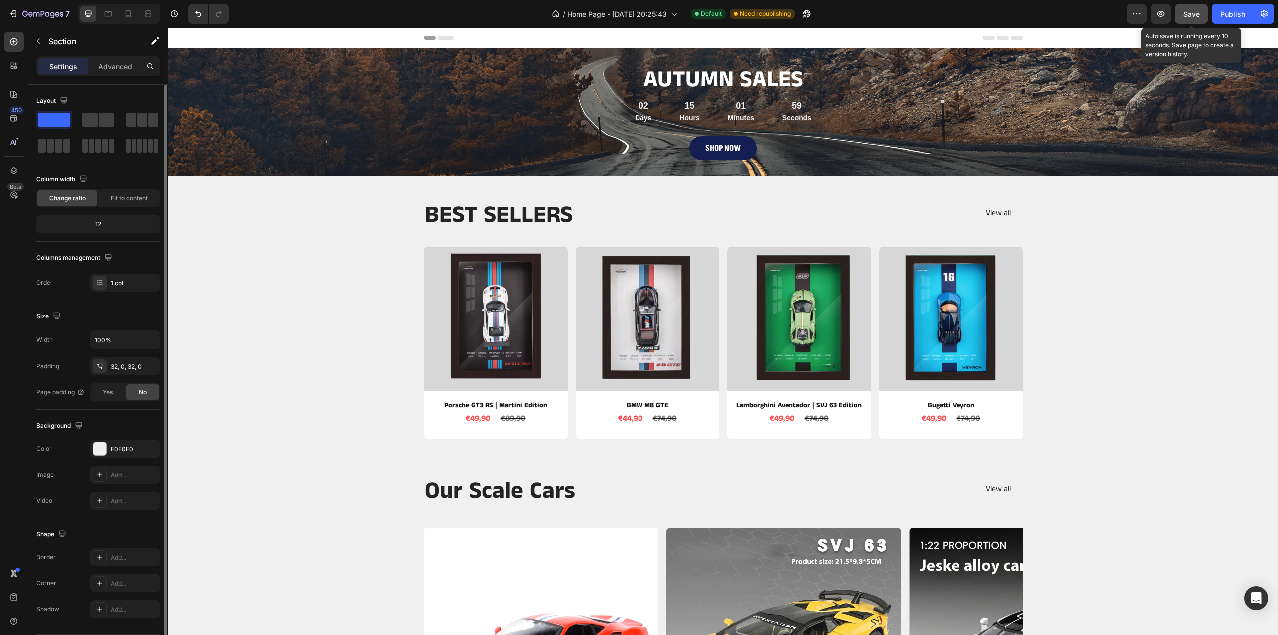
click at [1187, 11] on span "Save" at bounding box center [1191, 14] width 16 height 8
click at [1222, 15] on div "Publish" at bounding box center [1232, 14] width 25 height 10
